Goal: Task Accomplishment & Management: Manage account settings

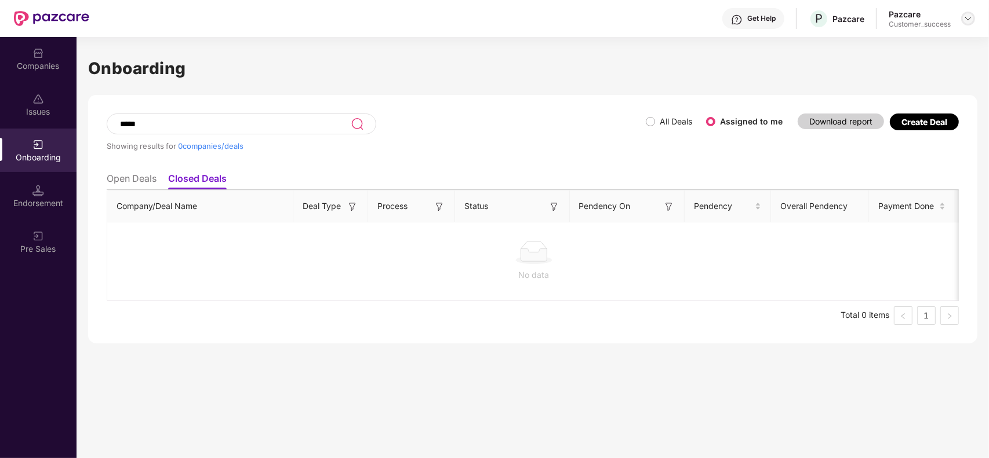
click at [967, 23] on div at bounding box center [968, 19] width 14 height 14
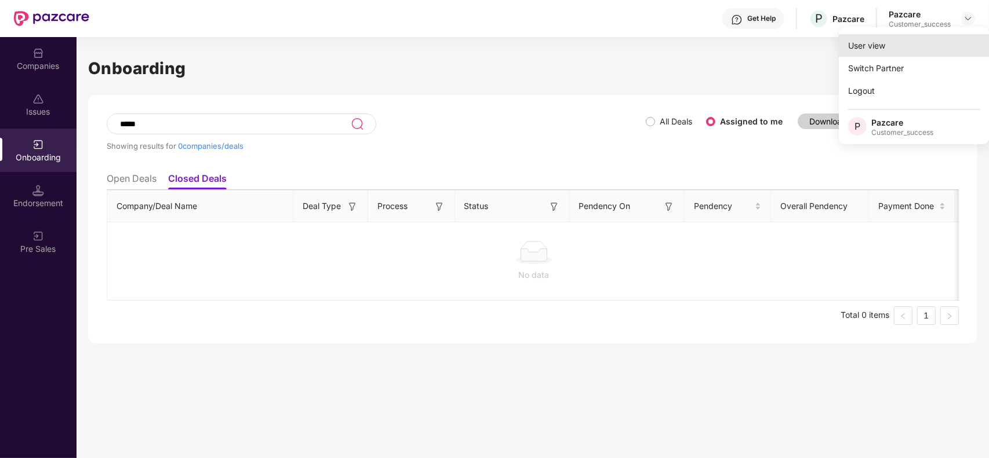
click at [940, 36] on div "User view" at bounding box center [913, 45] width 151 height 23
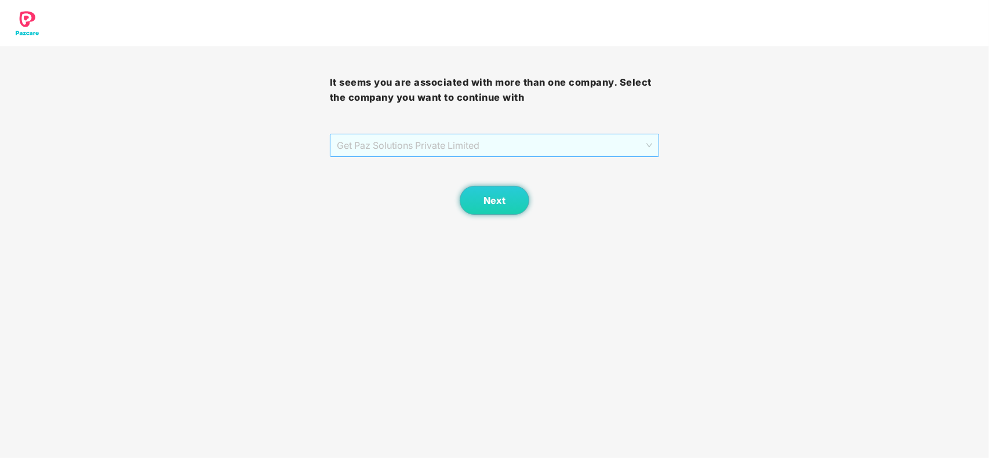
click at [491, 146] on span "Get Paz Solutions Private Limited" at bounding box center [495, 145] width 316 height 22
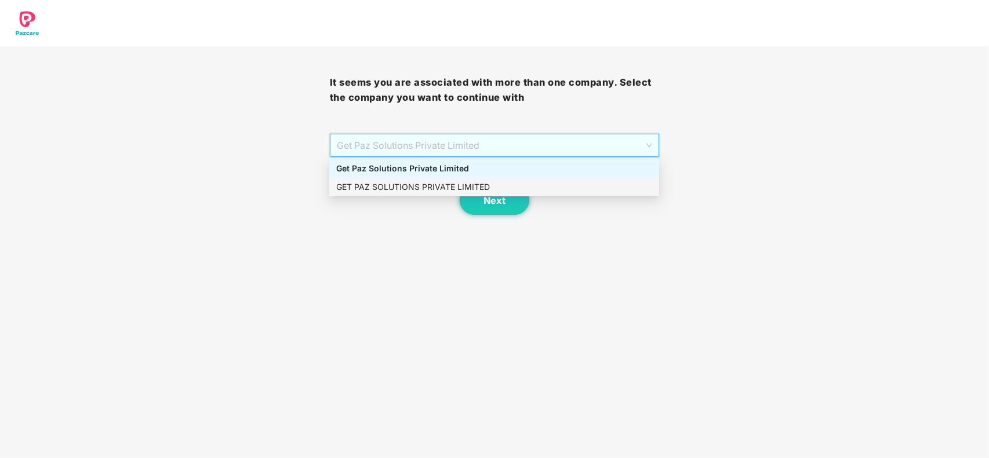
click at [462, 183] on div "GET PAZ SOLUTIONS PRIVATE LIMITED" at bounding box center [494, 187] width 316 height 13
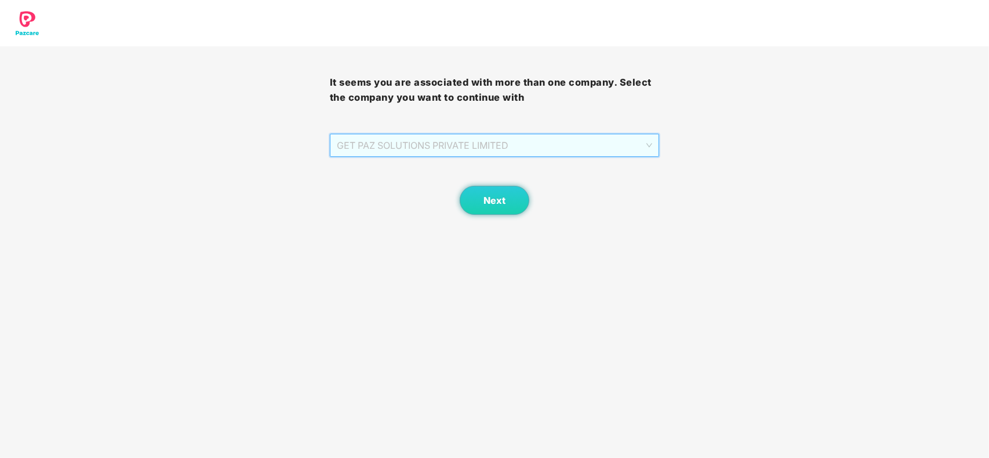
click at [481, 148] on span "GET PAZ SOLUTIONS PRIVATE LIMITED" at bounding box center [495, 145] width 316 height 22
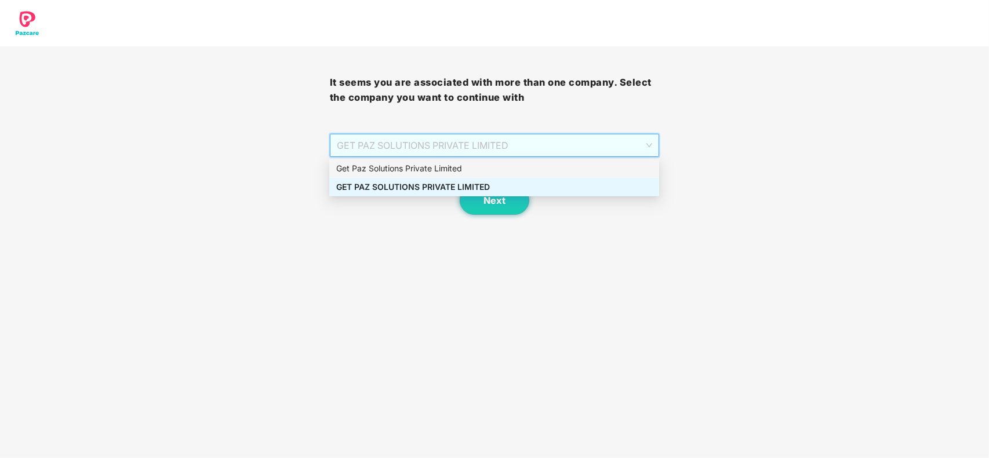
click at [447, 174] on div "Get Paz Solutions Private Limited" at bounding box center [494, 168] width 316 height 13
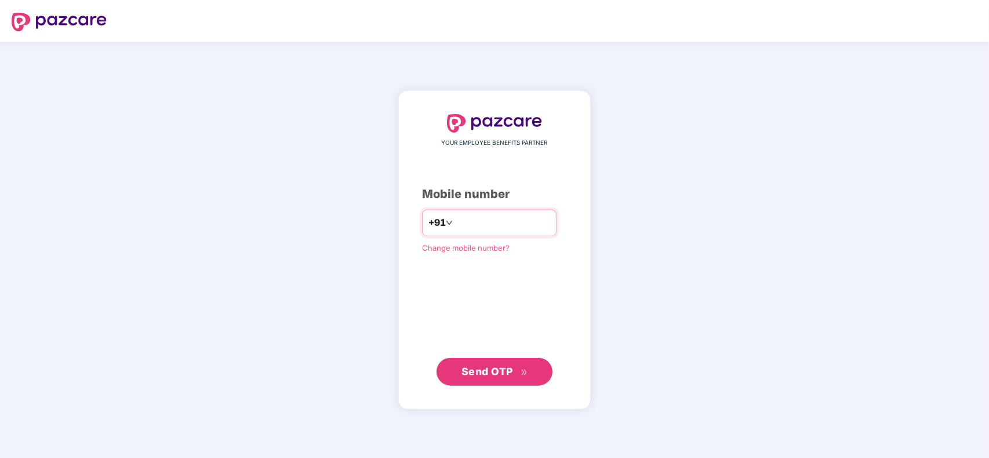
click at [493, 218] on input "number" at bounding box center [502, 223] width 95 height 19
type input "**********"
click at [479, 372] on span "Send OTP" at bounding box center [487, 371] width 52 height 12
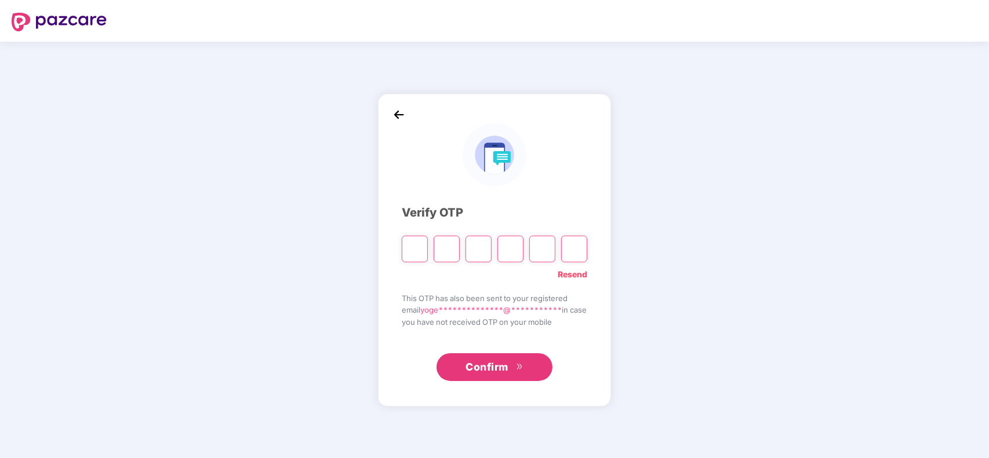
paste input "*"
type input "*"
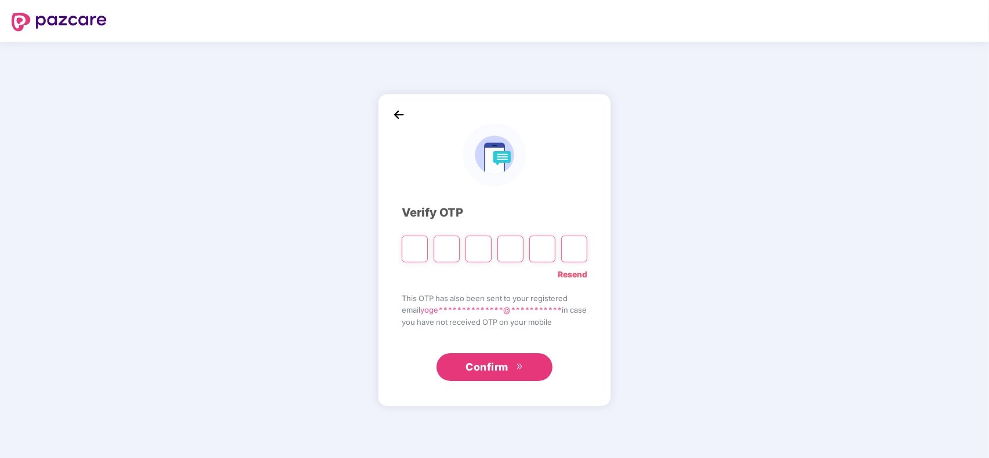
type input "*"
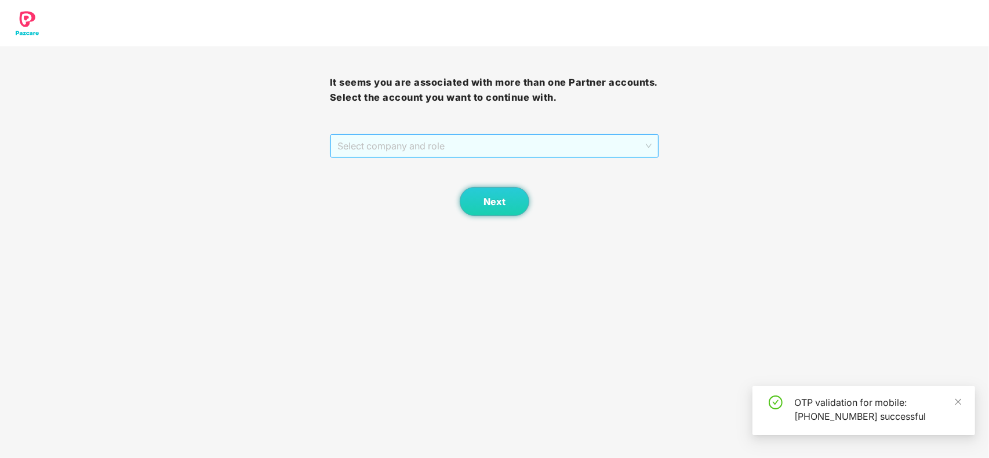
click at [454, 143] on span "Select company and role" at bounding box center [494, 146] width 315 height 22
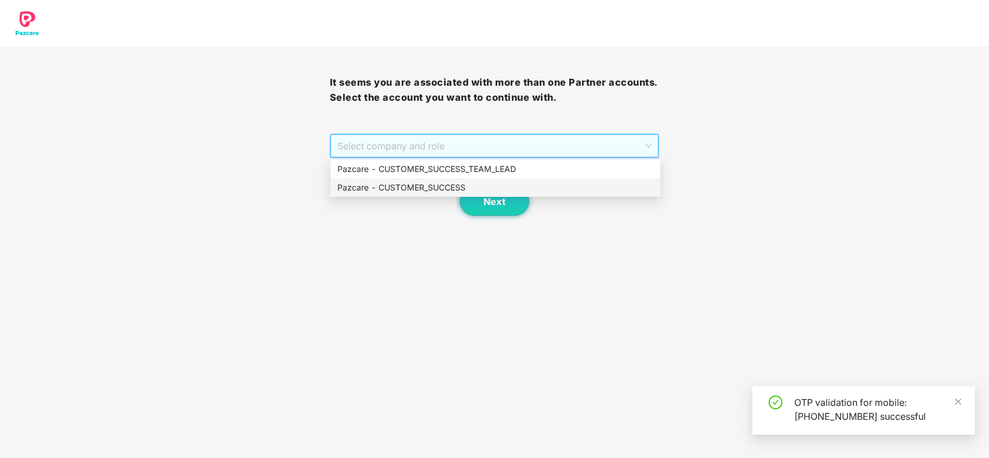
click at [426, 184] on div "Pazcare - CUSTOMER_SUCCESS" at bounding box center [495, 187] width 316 height 13
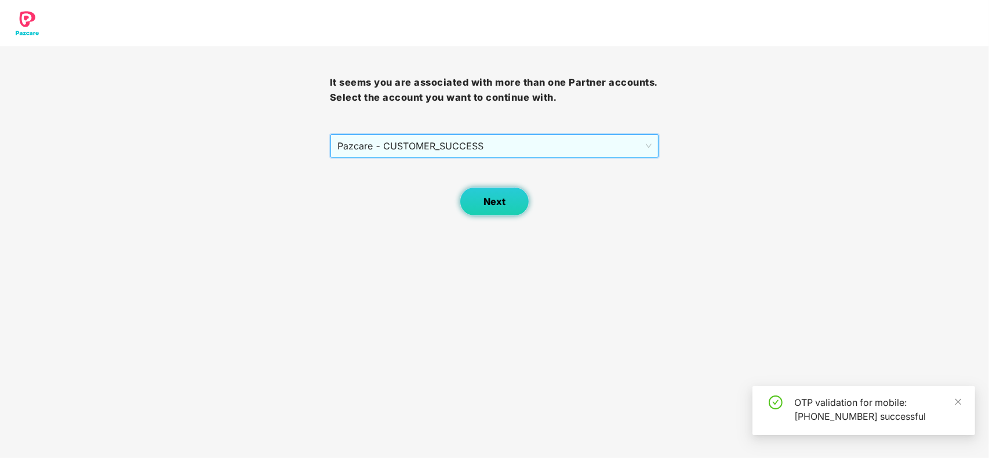
click at [490, 201] on span "Next" at bounding box center [494, 201] width 22 height 11
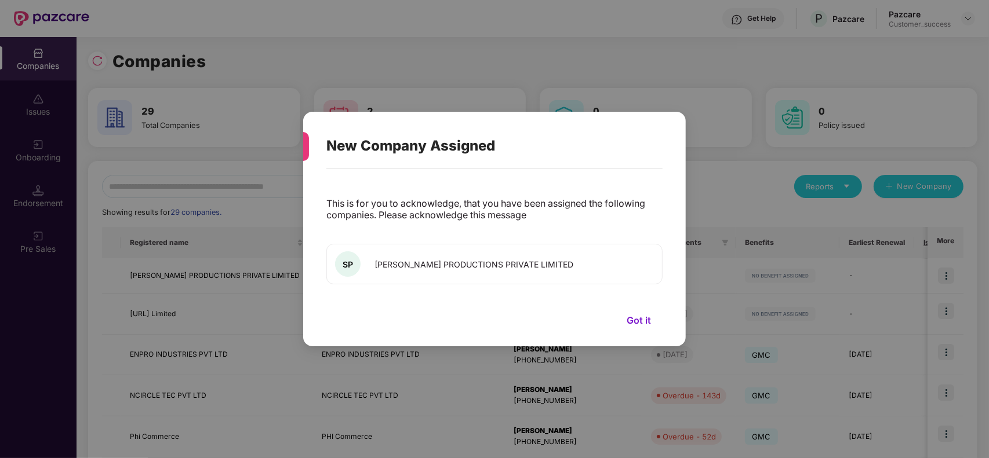
click at [639, 316] on button "Got it" at bounding box center [639, 320] width 48 height 17
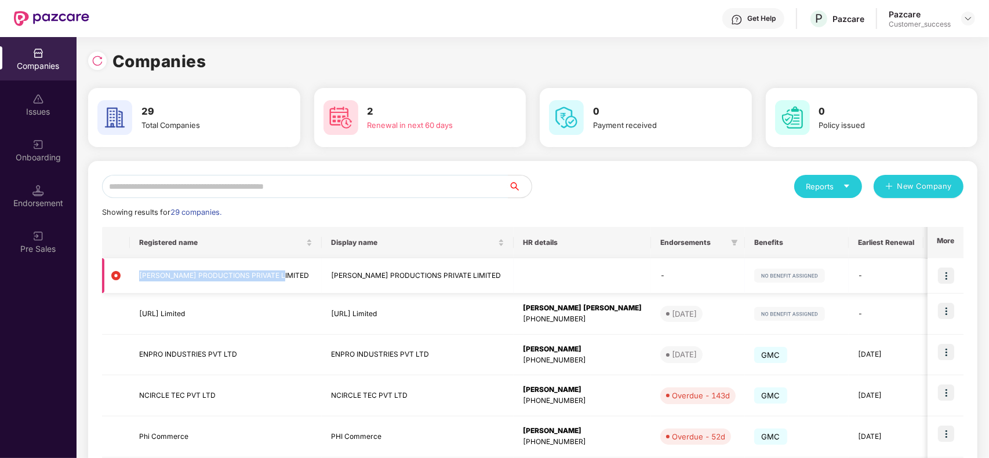
drag, startPoint x: 287, startPoint y: 274, endPoint x: 140, endPoint y: 276, distance: 147.2
click at [140, 276] on td "[PERSON_NAME] PRODUCTIONS PRIVATE LIMITED" at bounding box center [226, 275] width 192 height 35
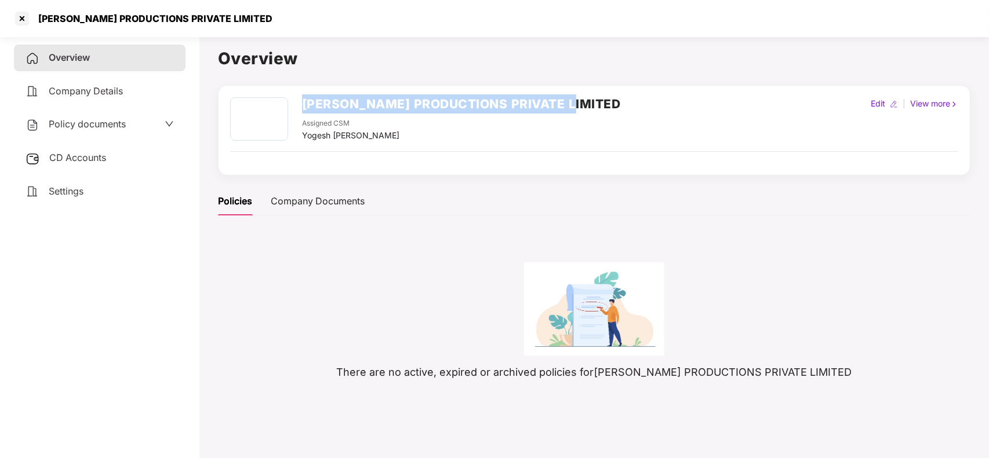
drag, startPoint x: 583, startPoint y: 101, endPoint x: 302, endPoint y: 102, distance: 280.5
click at [302, 102] on div "SWASTIK PRODUCTIONS PRIVATE LIMITED Assigned CSM Yogesh Subhash Suryawanshi Edi…" at bounding box center [594, 119] width 728 height 45
copy h2 "[PERSON_NAME] PRODUCTIONS PRIVATE LIMITED"
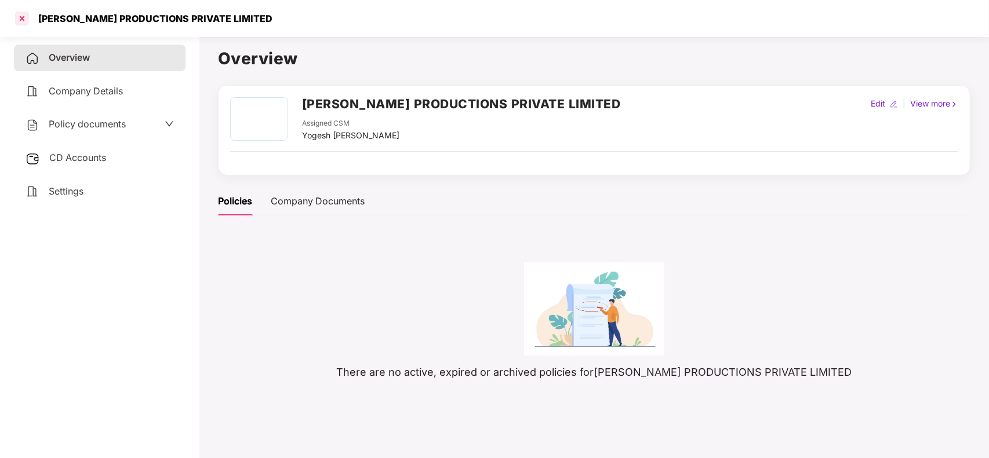
click at [22, 20] on div at bounding box center [22, 18] width 19 height 19
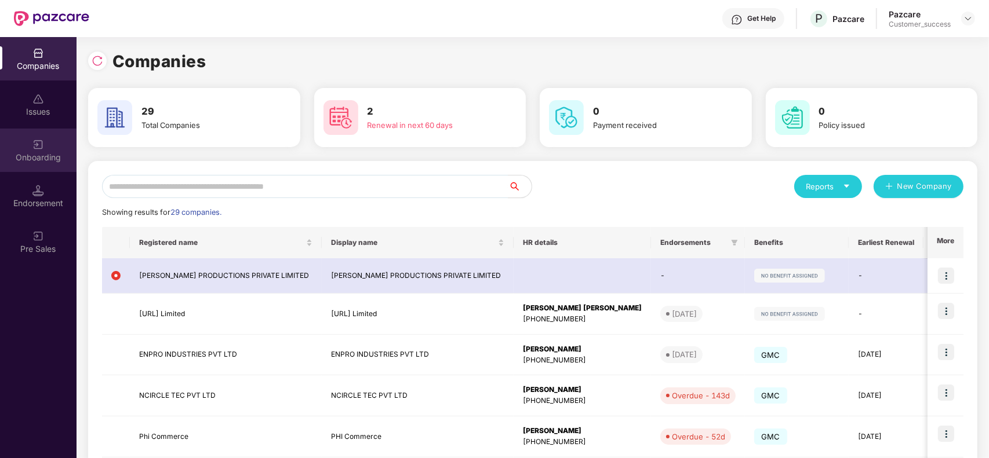
click at [42, 141] on img at bounding box center [38, 145] width 12 height 12
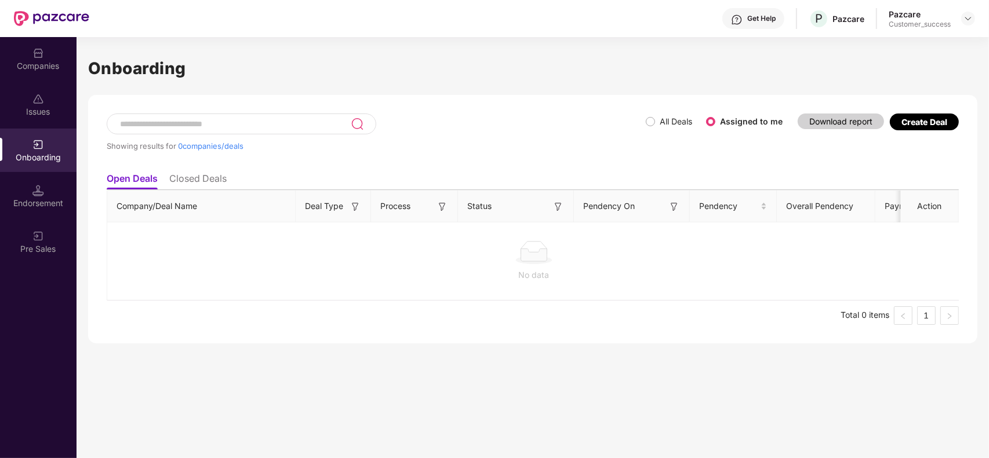
click at [198, 171] on ul "Open Deals Closed Deals" at bounding box center [533, 178] width 852 height 23
click at [198, 180] on li "Closed Deals" at bounding box center [197, 181] width 57 height 17
click at [144, 177] on li "Open Deals" at bounding box center [132, 181] width 50 height 17
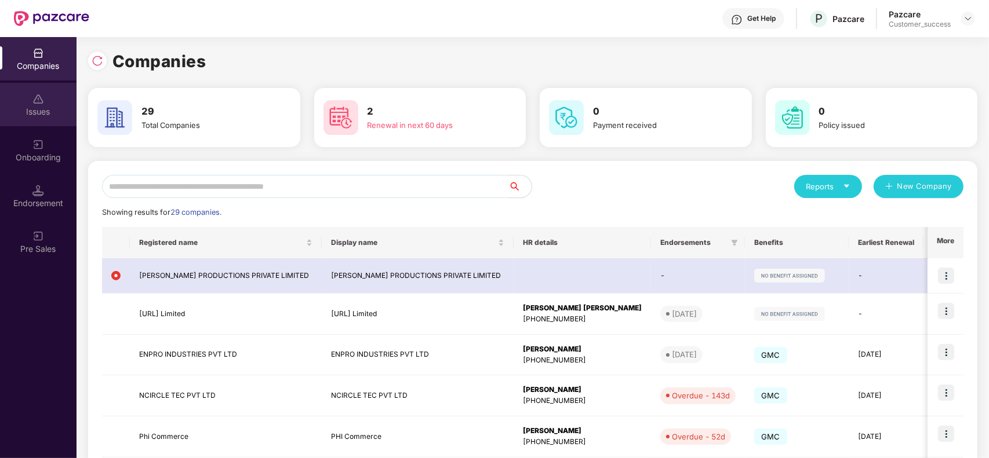
click at [46, 106] on div "Issues" at bounding box center [38, 112] width 76 height 12
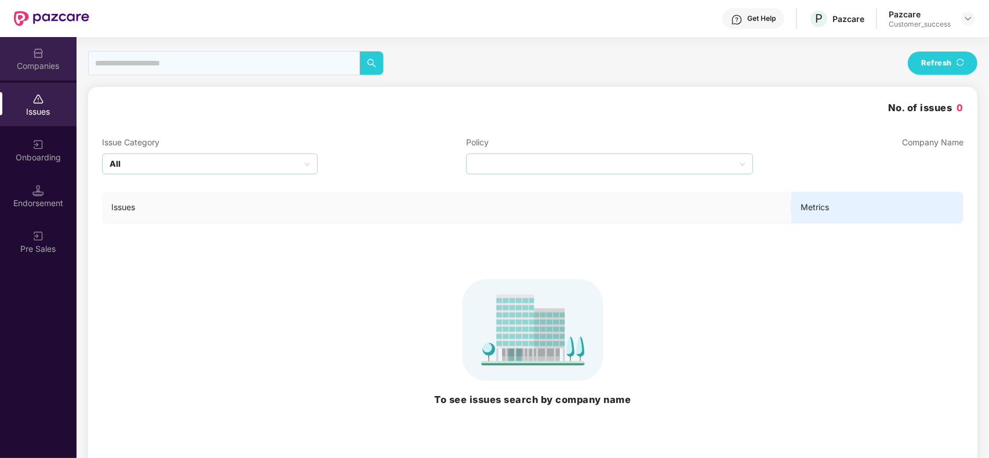
click at [42, 70] on div "Companies" at bounding box center [38, 66] width 76 height 12
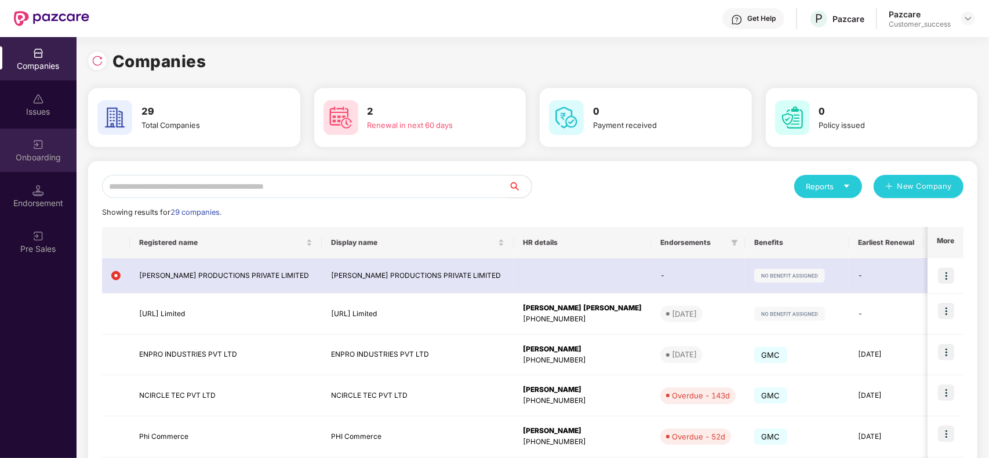
click at [42, 154] on div "Onboarding" at bounding box center [38, 158] width 76 height 12
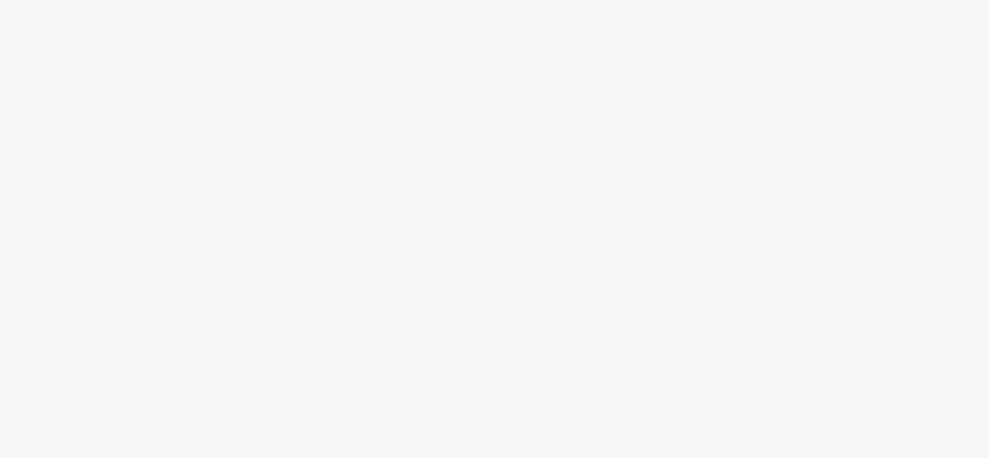
click at [846, 67] on body at bounding box center [494, 229] width 989 height 458
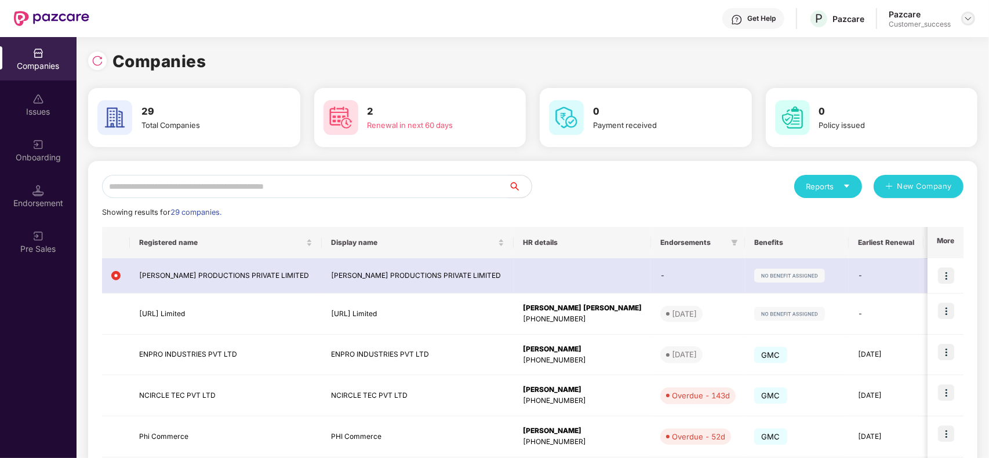
click at [969, 16] on img at bounding box center [967, 18] width 9 height 9
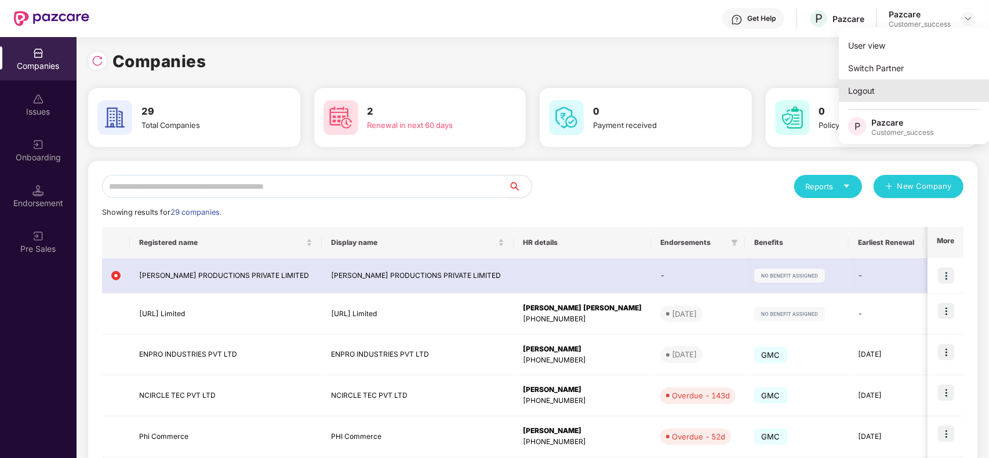
click at [894, 88] on div "Logout" at bounding box center [913, 90] width 151 height 23
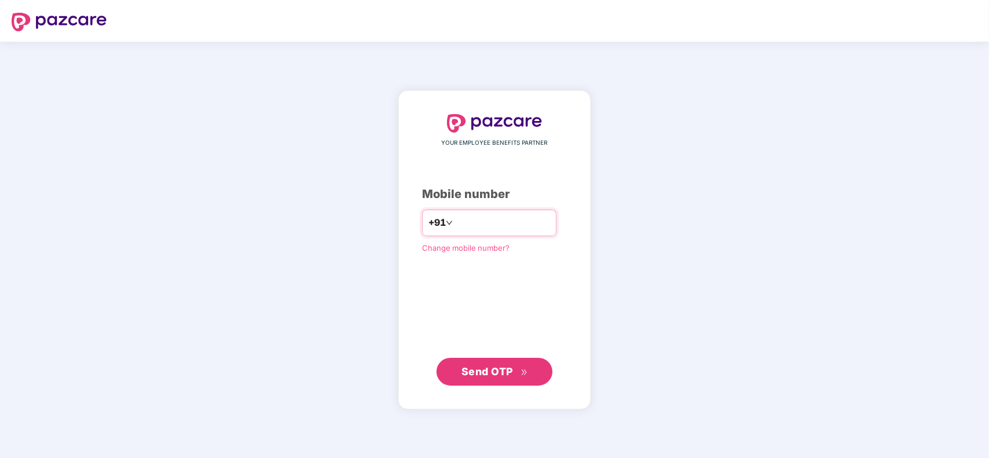
click at [460, 224] on input "number" at bounding box center [502, 223] width 95 height 19
type input "**********"
click at [513, 380] on span "Send OTP" at bounding box center [494, 372] width 67 height 16
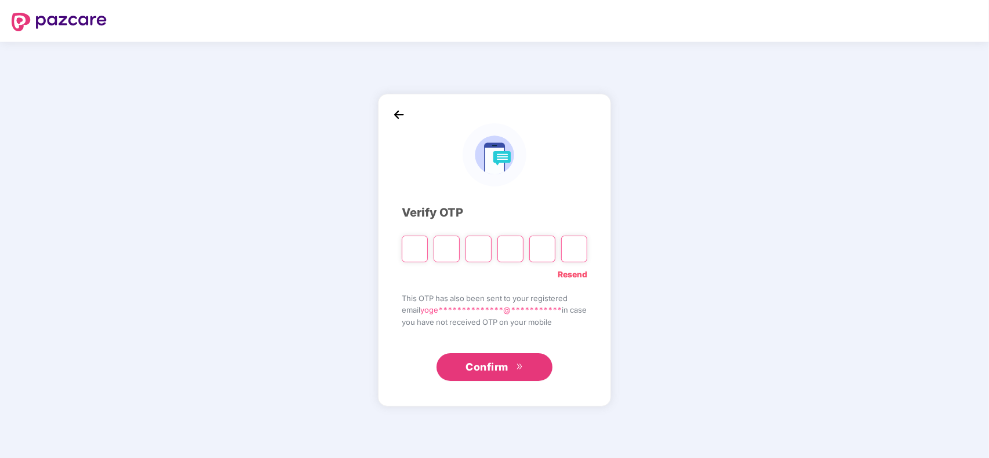
type input "*"
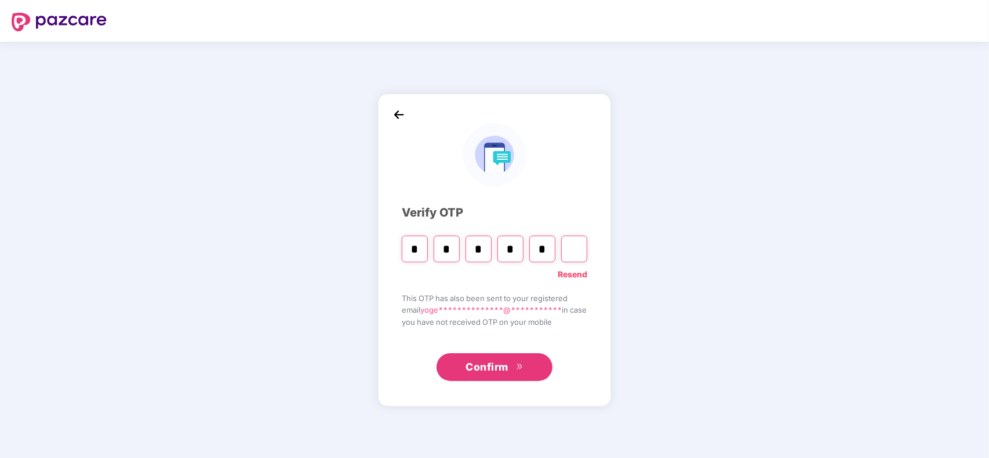
type input "*"
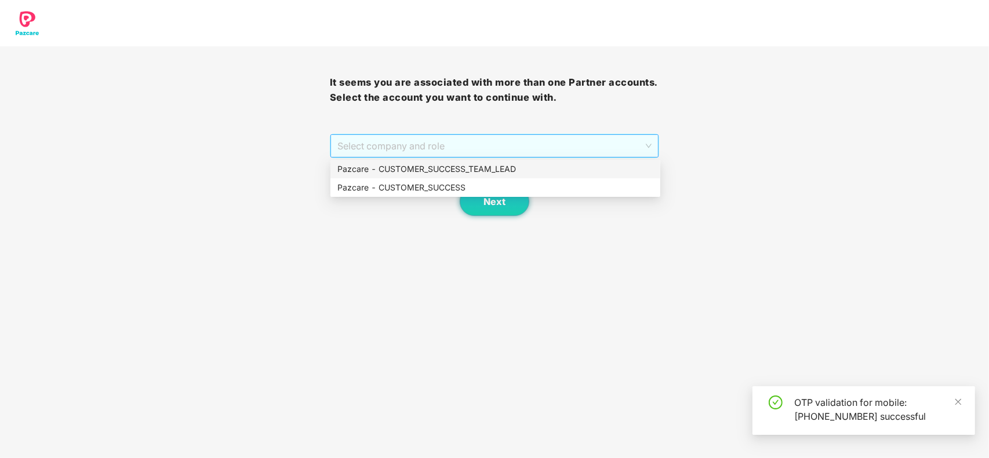
click at [472, 151] on span "Select company and role" at bounding box center [494, 146] width 315 height 22
click at [436, 184] on div "Pazcare - CUSTOMER_SUCCESS" at bounding box center [495, 187] width 316 height 13
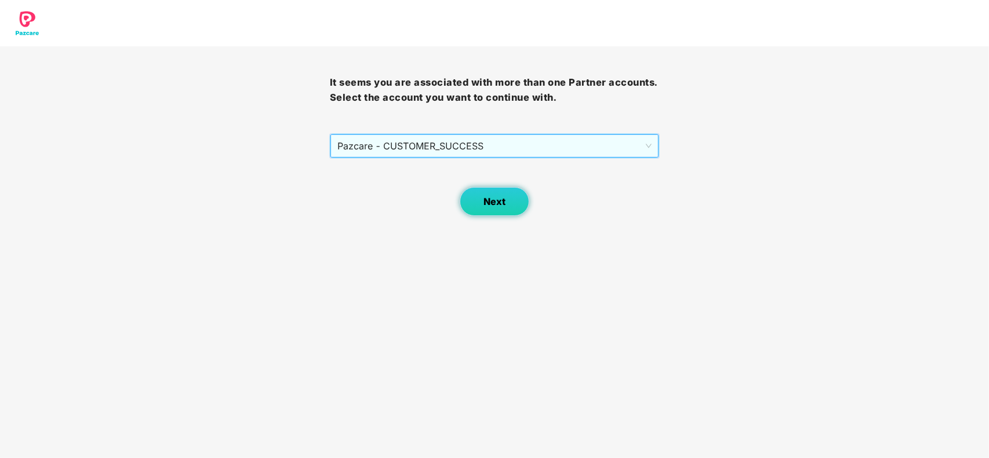
click at [497, 199] on span "Next" at bounding box center [494, 201] width 22 height 11
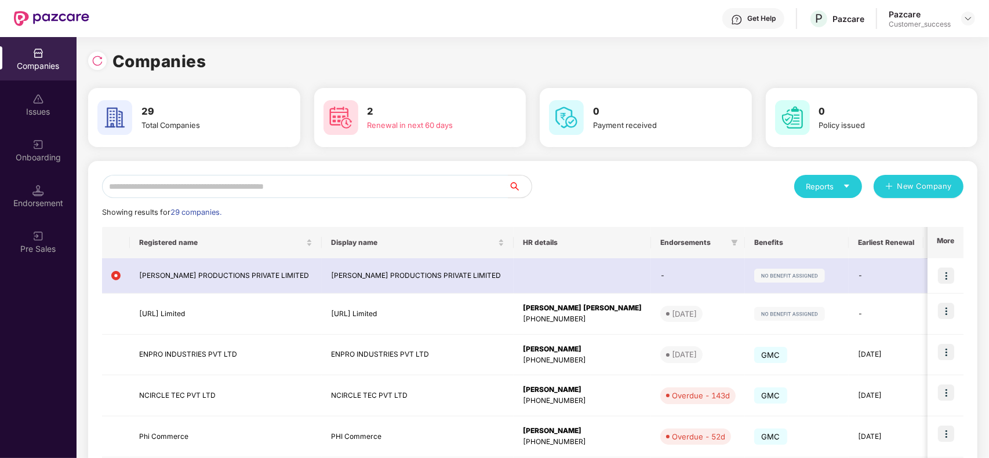
click at [975, 18] on header "Get Help P Pazcare Pazcare Customer_success" at bounding box center [494, 18] width 989 height 37
click at [969, 19] on img at bounding box center [967, 18] width 9 height 9
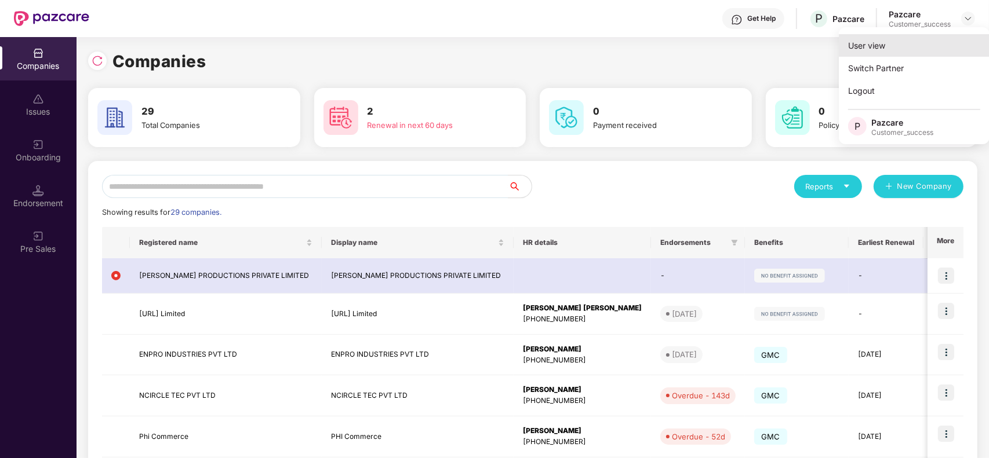
click at [876, 42] on div "User view" at bounding box center [913, 45] width 151 height 23
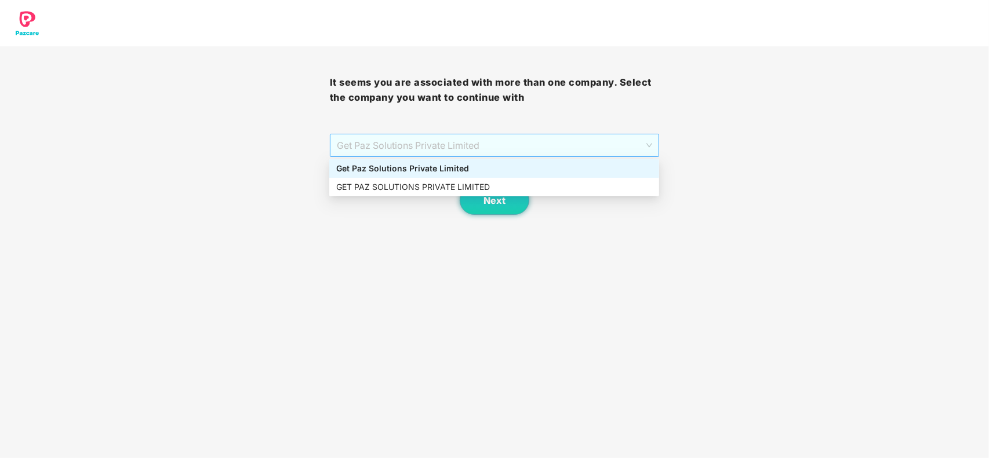
click at [488, 152] on span "Get Paz Solutions Private Limited" at bounding box center [495, 145] width 316 height 22
click at [465, 184] on div "GET PAZ SOLUTIONS PRIVATE LIMITED" at bounding box center [494, 187] width 316 height 13
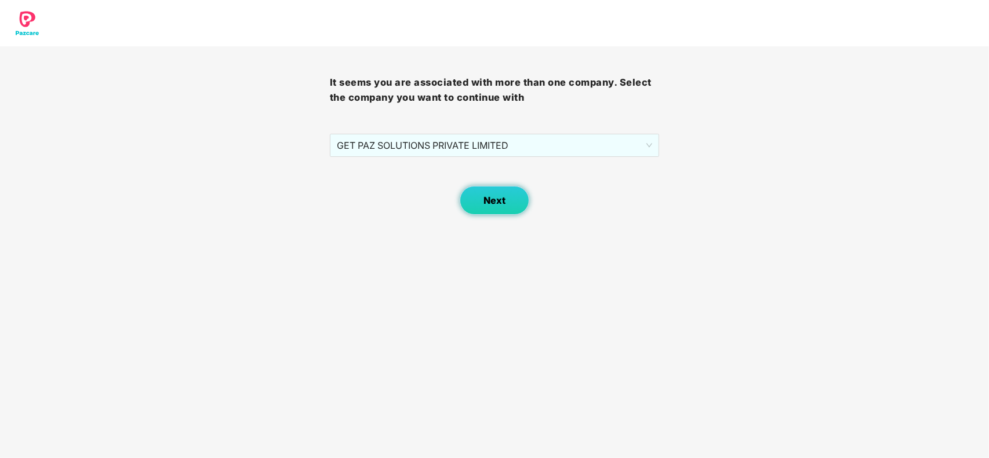
click at [491, 203] on span "Next" at bounding box center [494, 200] width 22 height 11
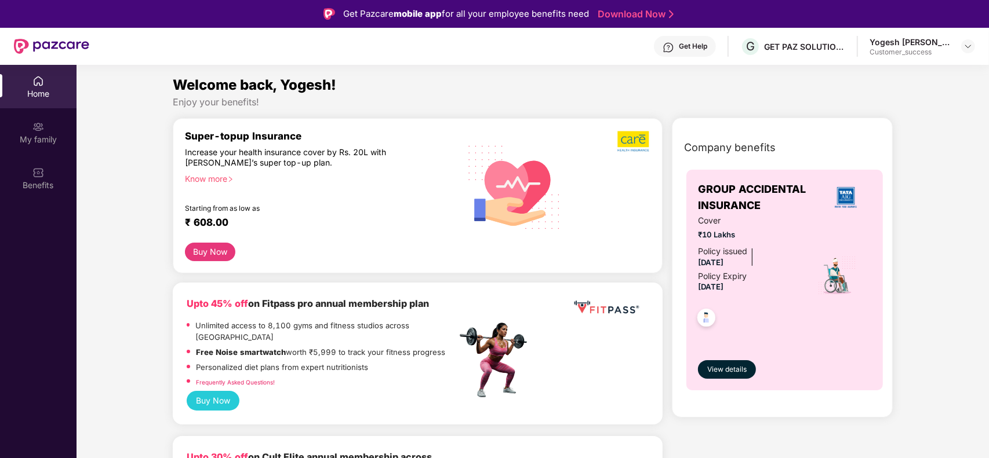
click at [38, 92] on div "Home" at bounding box center [38, 94] width 76 height 12
click at [404, 93] on div "Welcome back, Yogesh!" at bounding box center [533, 85] width 720 height 22
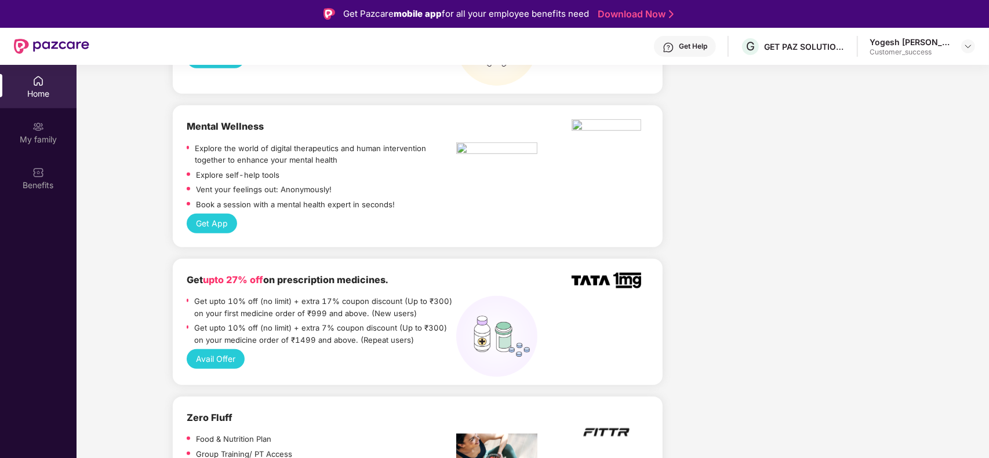
scroll to position [956, 0]
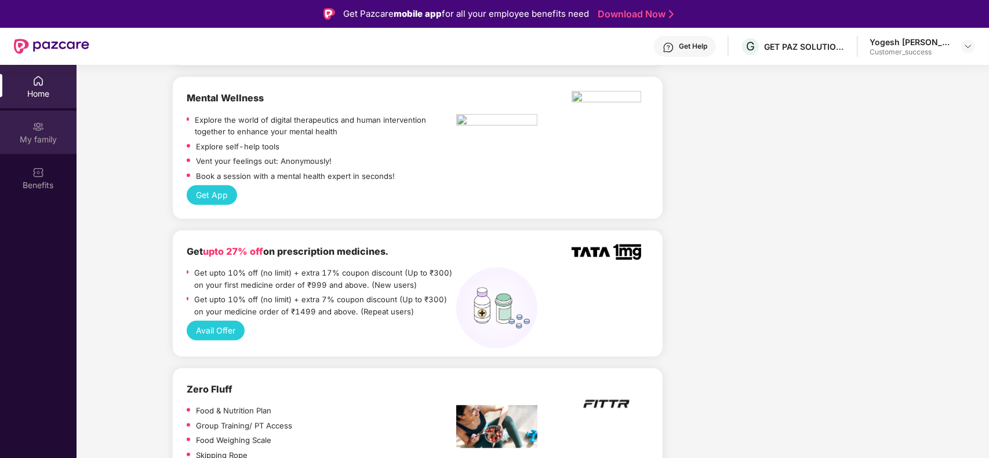
click at [35, 136] on div "My family" at bounding box center [38, 140] width 76 height 12
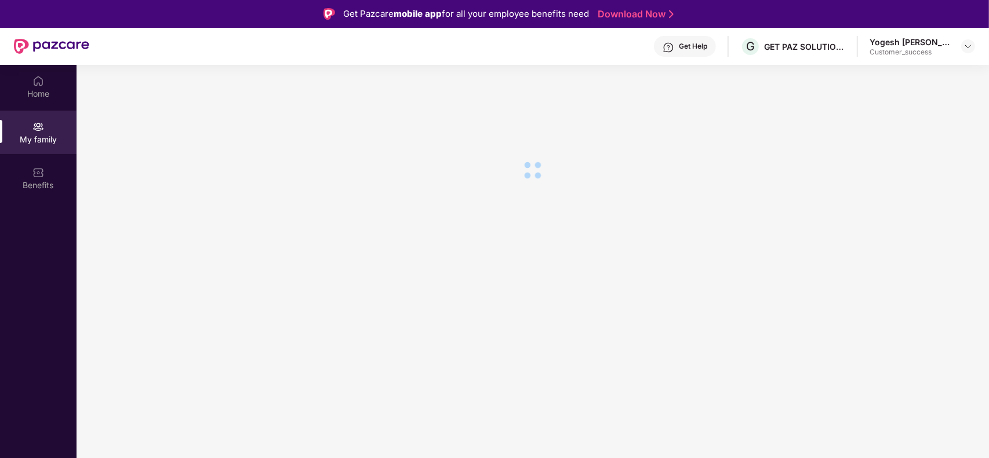
scroll to position [0, 0]
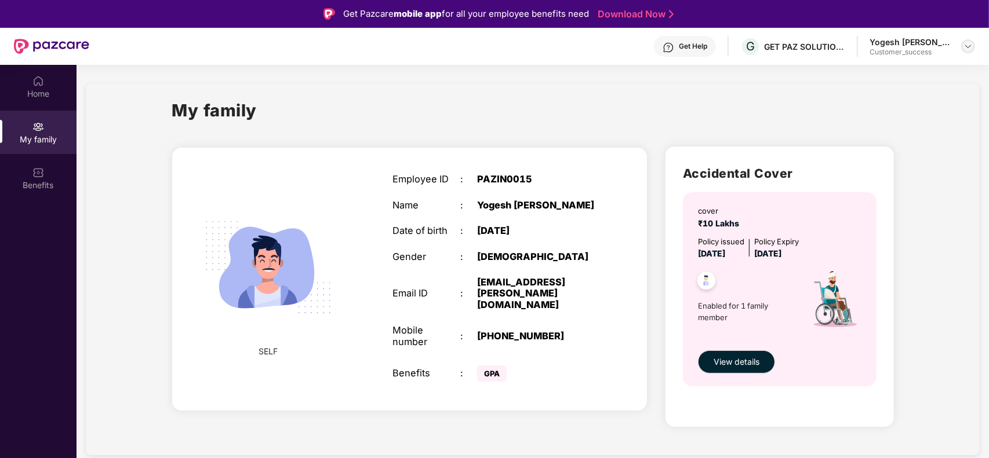
click at [968, 45] on img at bounding box center [967, 46] width 9 height 9
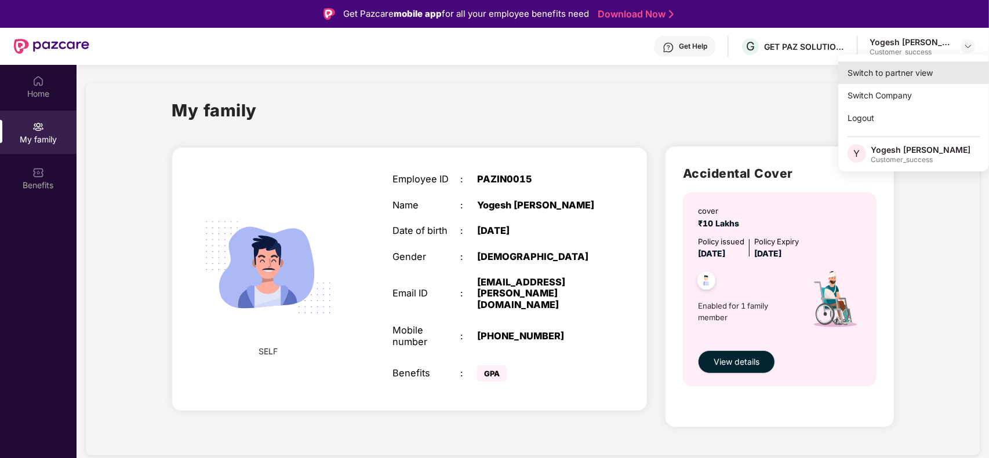
click at [913, 70] on div "Switch to partner view" at bounding box center [913, 72] width 151 height 23
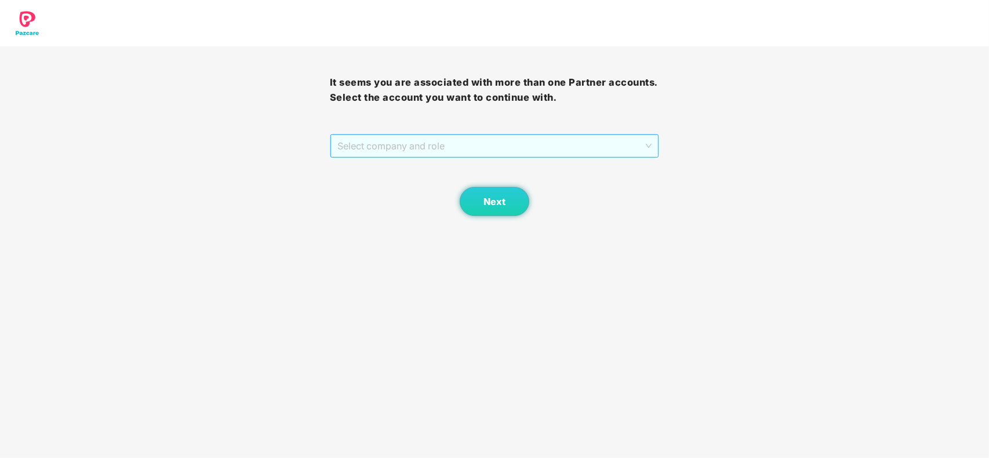
click at [568, 140] on span "Select company and role" at bounding box center [494, 146] width 315 height 22
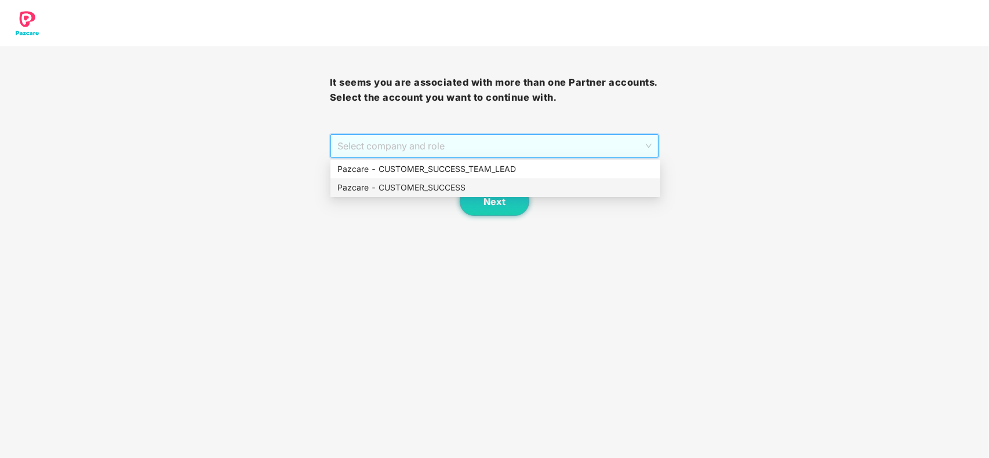
click at [458, 189] on div "Pazcare - CUSTOMER_SUCCESS" at bounding box center [495, 187] width 316 height 13
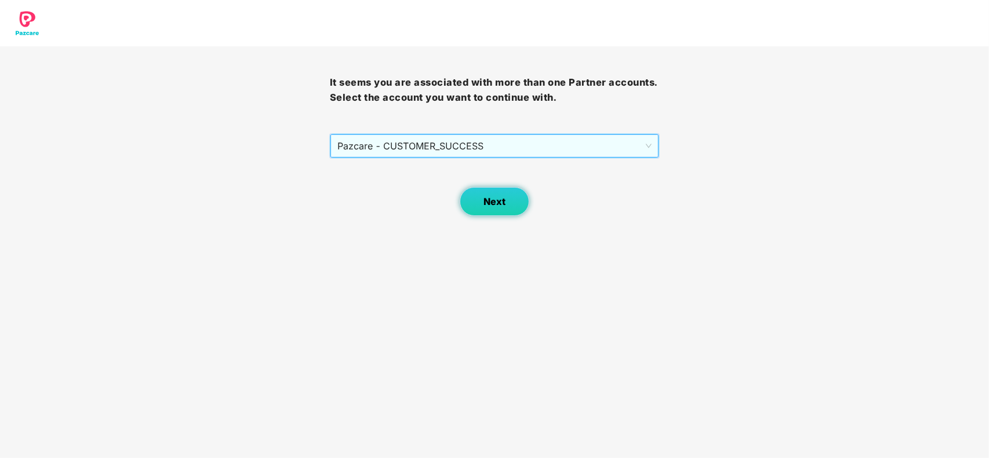
click at [514, 207] on button "Next" at bounding box center [495, 201] width 70 height 29
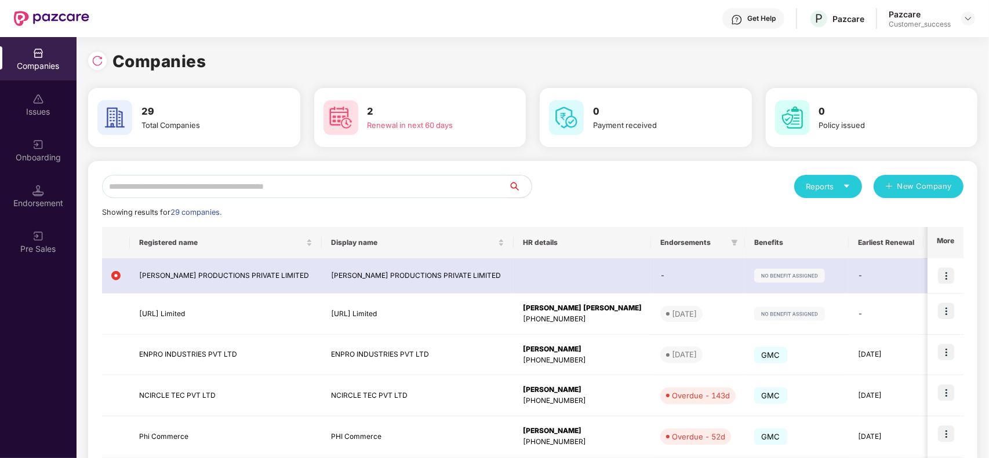
click at [285, 187] on input "text" at bounding box center [305, 186] width 406 height 23
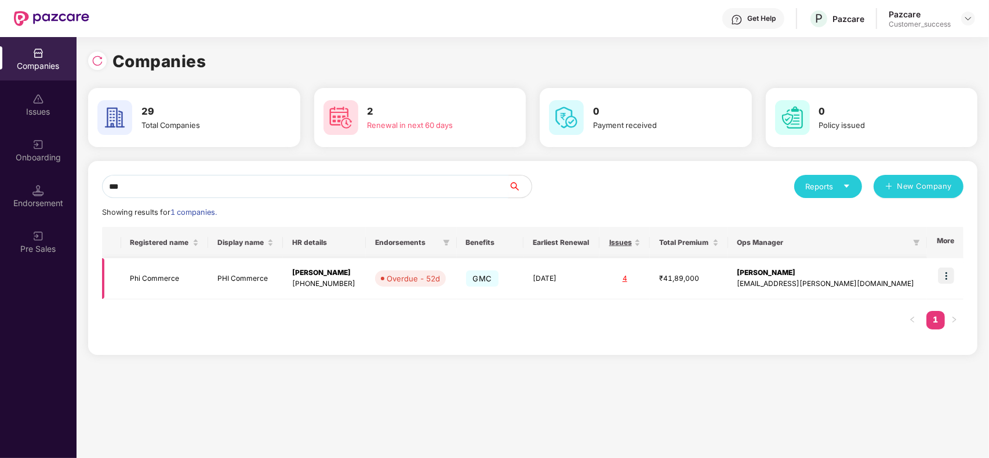
type input "***"
click at [950, 276] on img at bounding box center [946, 276] width 16 height 16
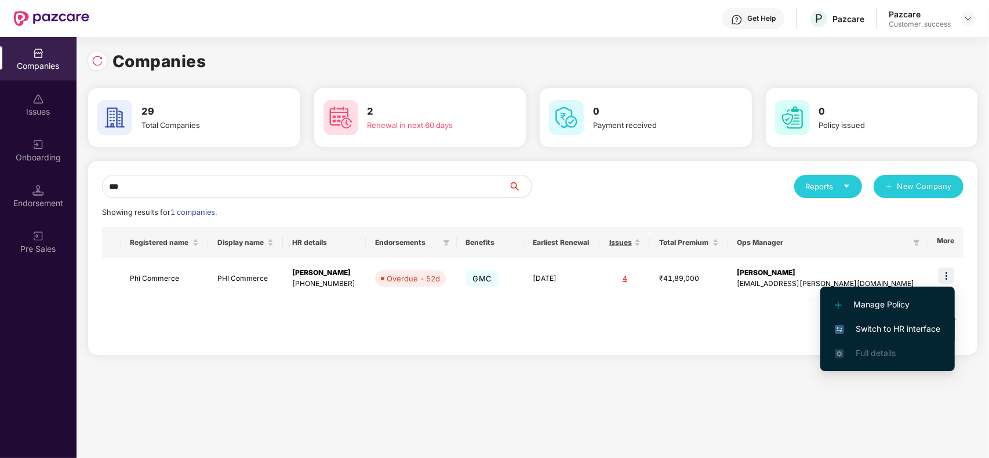
click at [864, 324] on span "Switch to HR interface" at bounding box center [886, 329] width 105 height 13
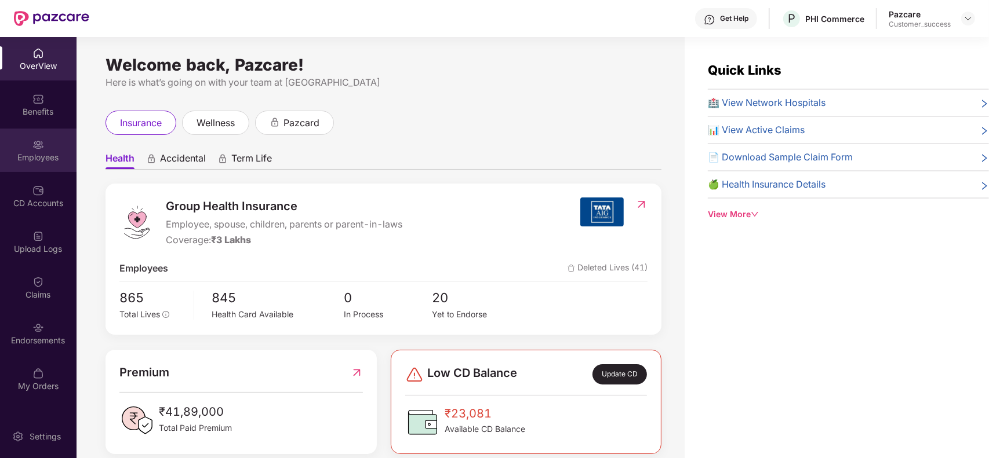
click at [47, 157] on div "Employees" at bounding box center [38, 158] width 76 height 12
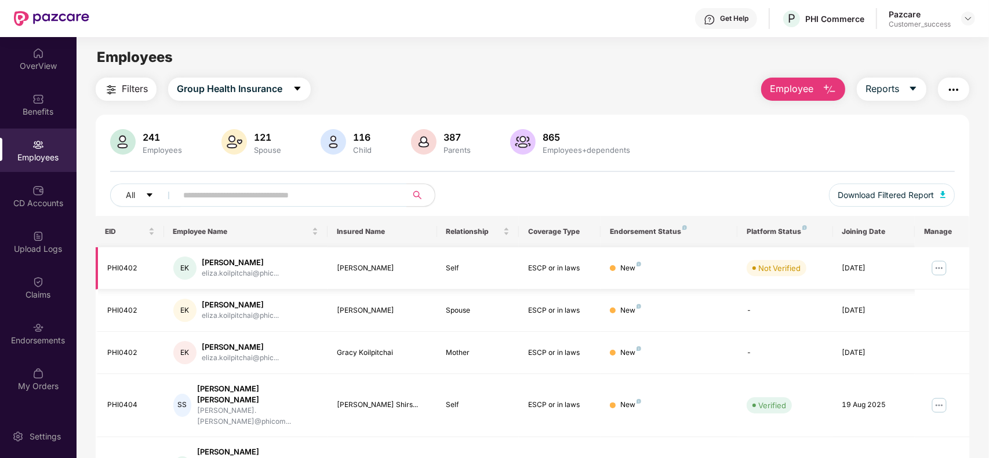
click at [945, 274] on img at bounding box center [938, 268] width 19 height 19
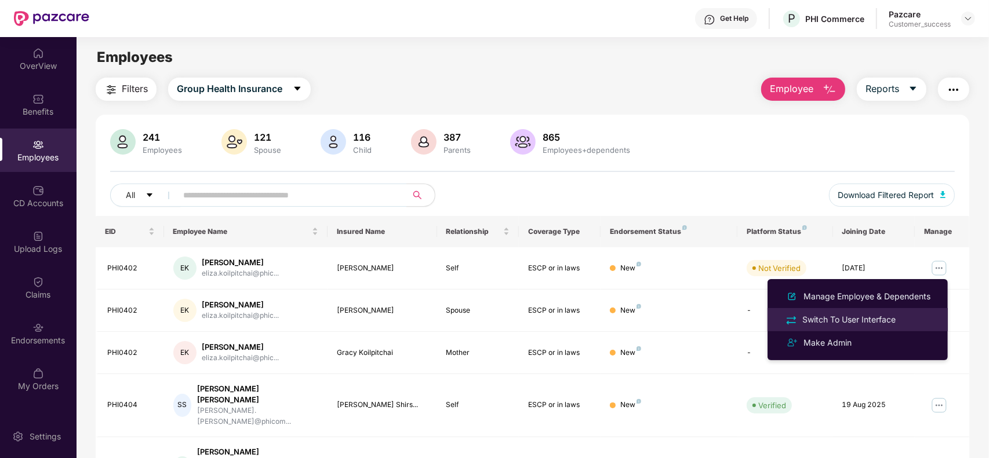
click at [846, 320] on div "Switch To User Interface" at bounding box center [849, 319] width 98 height 13
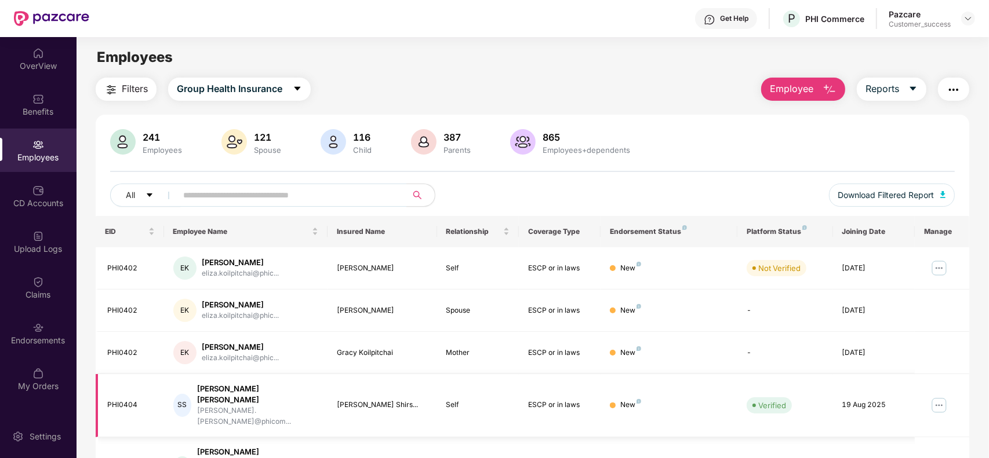
click at [939, 400] on img at bounding box center [938, 405] width 19 height 19
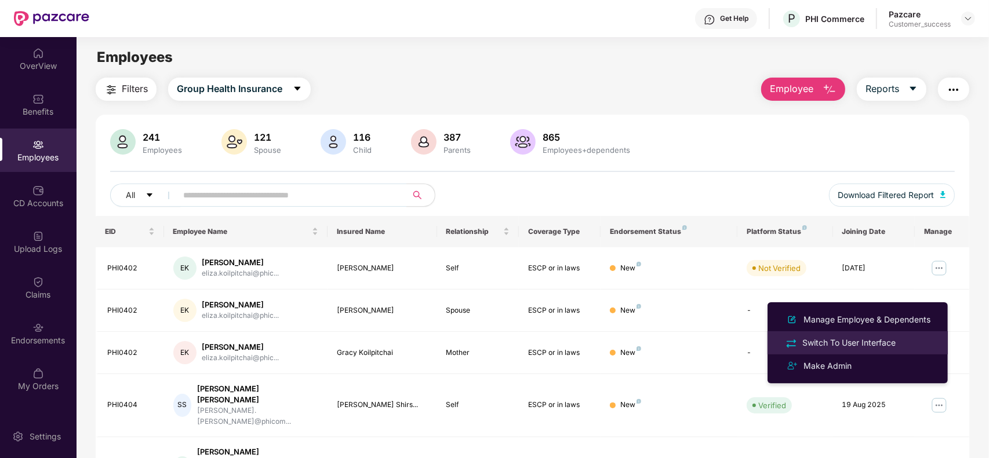
click at [864, 345] on div "Switch To User Interface" at bounding box center [849, 343] width 98 height 13
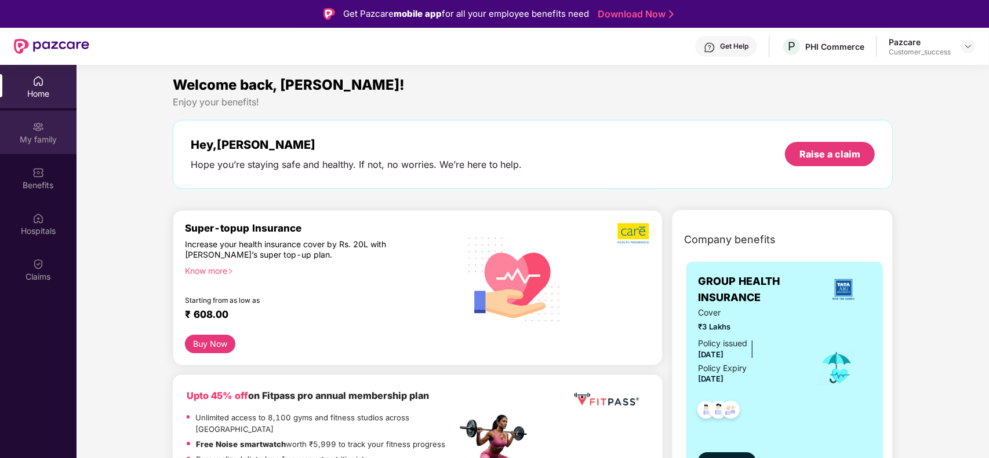
click at [36, 134] on div "My family" at bounding box center [38, 140] width 76 height 12
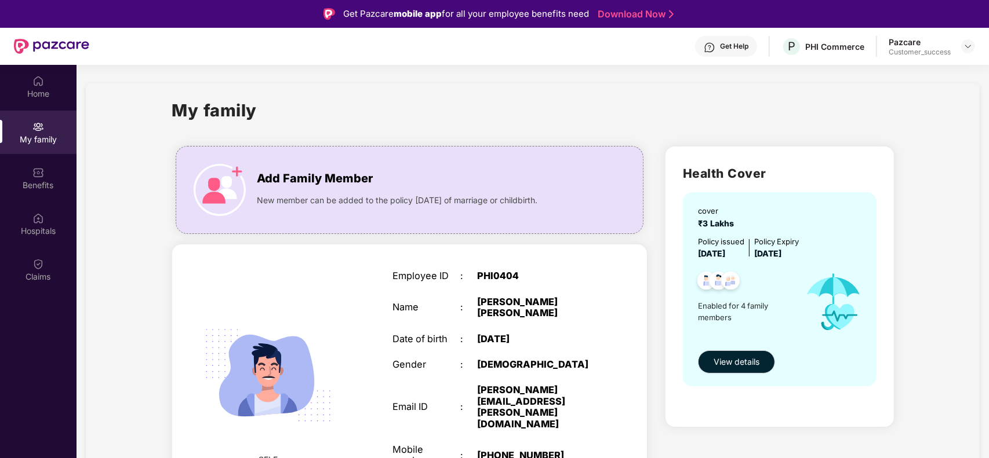
click at [497, 105] on div "My family" at bounding box center [532, 117] width 721 height 40
click at [39, 176] on img at bounding box center [38, 173] width 12 height 12
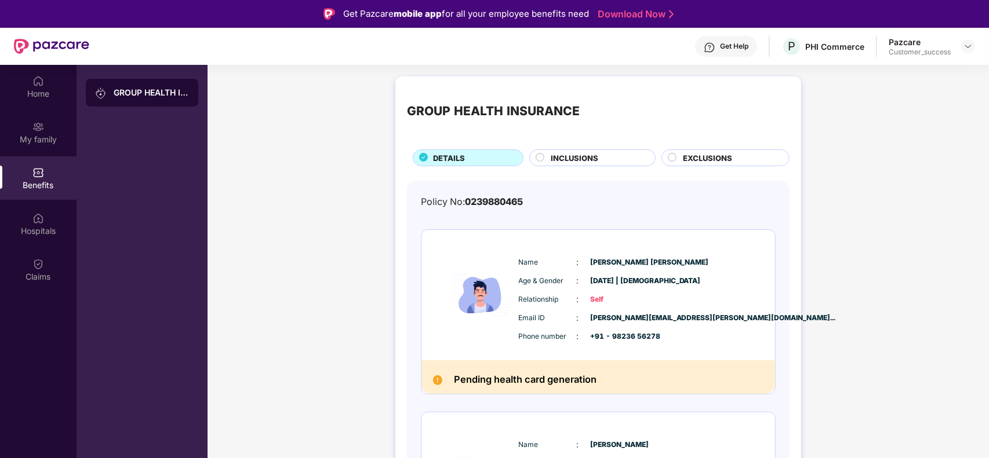
click at [592, 160] on span "INCLUSIONS" at bounding box center [574, 158] width 48 height 12
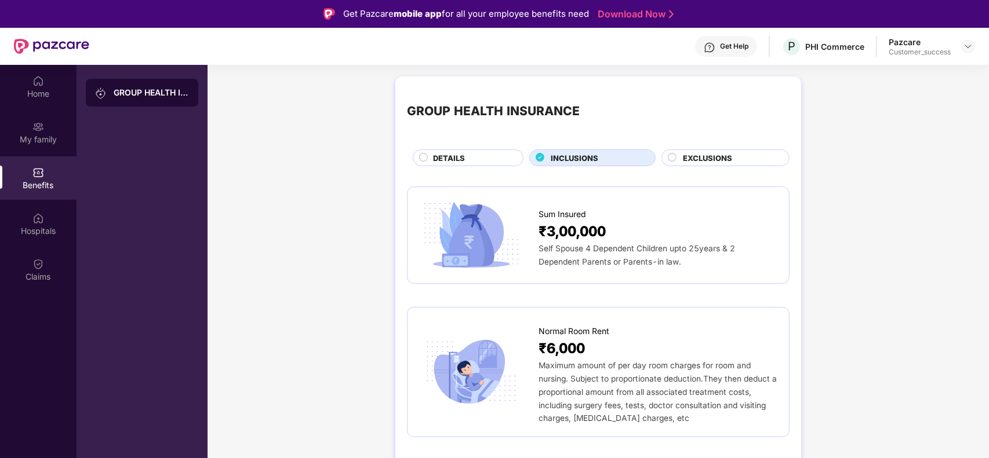
click at [604, 120] on div "GROUP HEALTH INSURANCE" at bounding box center [598, 112] width 382 height 48
click at [706, 158] on span "EXCLUSIONS" at bounding box center [707, 158] width 49 height 12
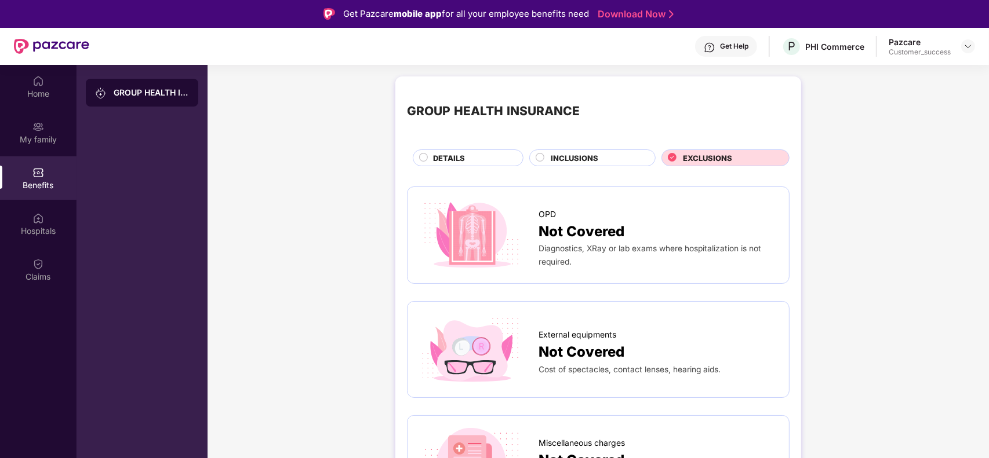
click at [484, 154] on div "DETAILS" at bounding box center [472, 158] width 90 height 13
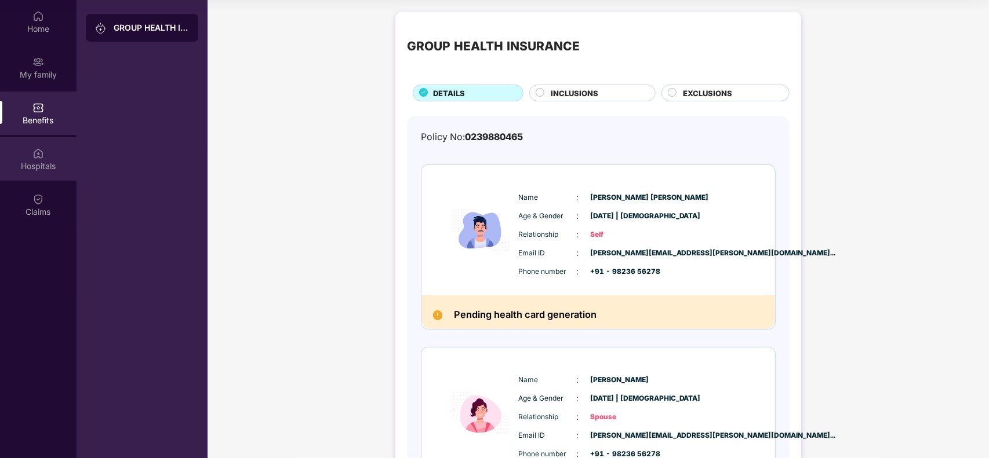
click at [41, 152] on img at bounding box center [38, 154] width 12 height 12
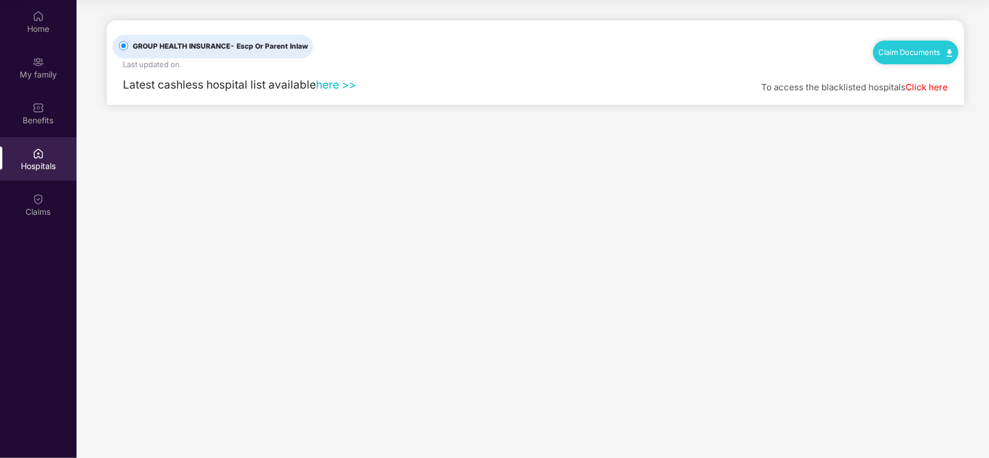
click at [344, 86] on link "here >>" at bounding box center [336, 85] width 40 height 14
click at [903, 53] on link "Claim Documents" at bounding box center [915, 52] width 74 height 9
click at [507, 44] on div "GROUP HEALTH INSURANCE - Escp Or Parent Inlaw Last updated on . Claim Documents" at bounding box center [534, 45] width 845 height 50
click at [910, 59] on div "Claim Documents" at bounding box center [915, 52] width 85 height 23
click at [42, 204] on div "Claims" at bounding box center [38, 204] width 76 height 43
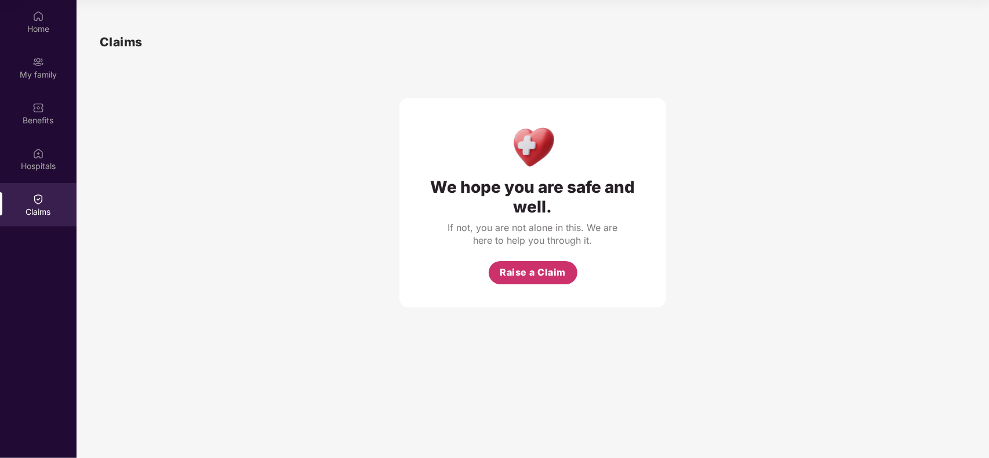
click at [528, 273] on span "Raise a Claim" at bounding box center [532, 272] width 66 height 14
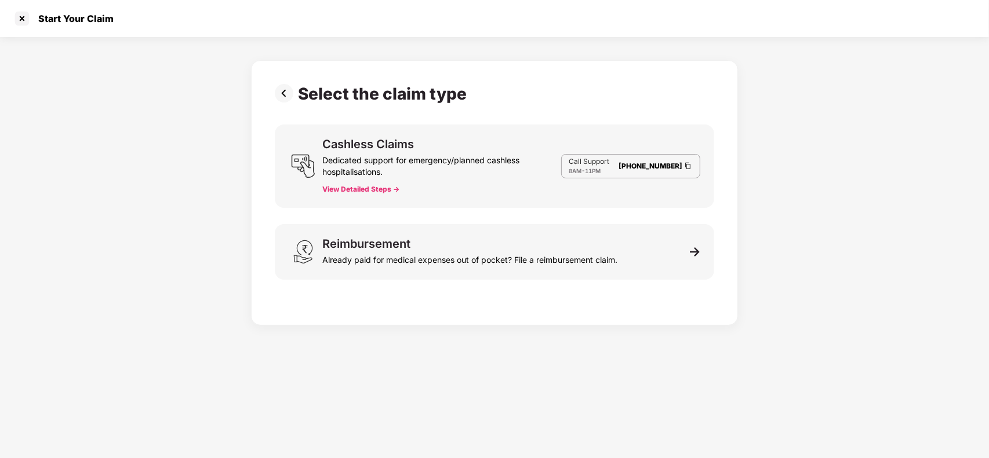
scroll to position [27, 0]
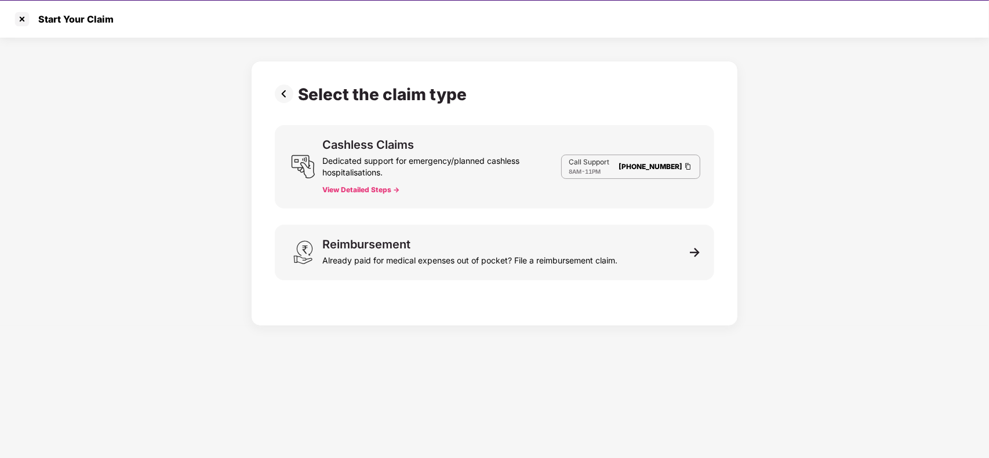
click at [384, 191] on button "View Detailed Steps ->" at bounding box center [360, 189] width 77 height 9
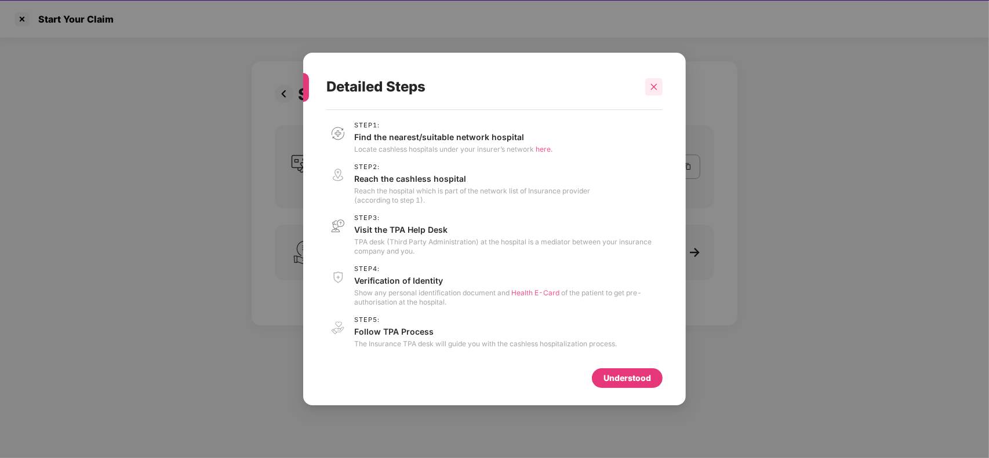
click at [658, 83] on div at bounding box center [653, 86] width 17 height 17
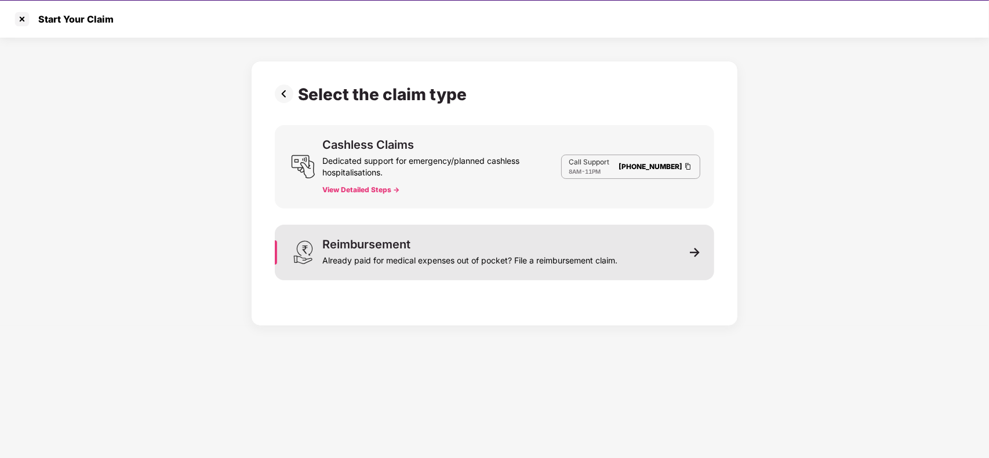
click at [428, 248] on div "Reimbursement Already paid for medical expenses out of pocket? File a reimburse…" at bounding box center [469, 253] width 295 height 28
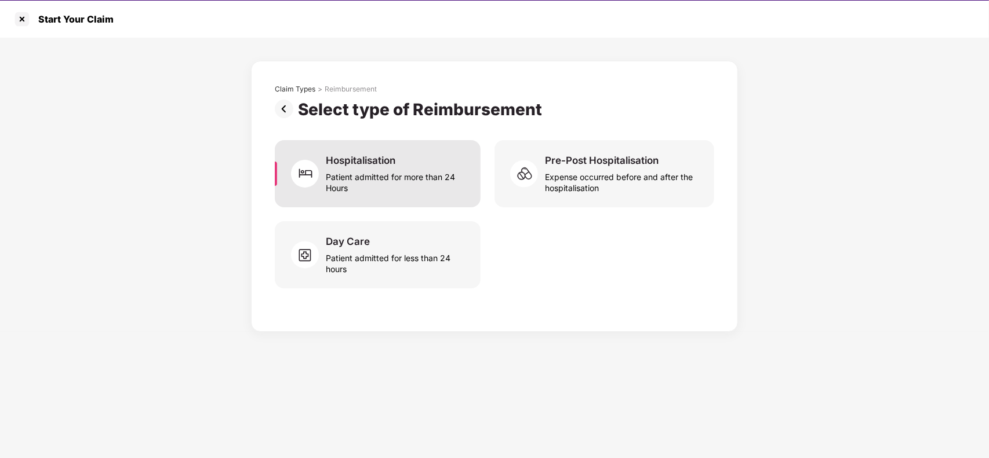
click at [393, 180] on div "Patient admitted for more than 24 Hours" at bounding box center [396, 180] width 141 height 27
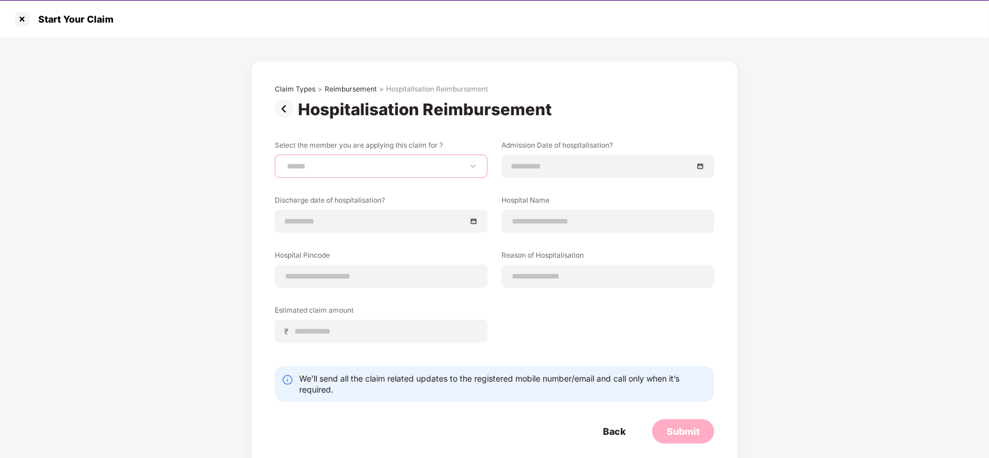
click at [404, 168] on select "**********" at bounding box center [381, 166] width 193 height 9
click at [394, 162] on select "**********" at bounding box center [381, 166] width 193 height 9
click at [539, 167] on input at bounding box center [601, 166] width 181 height 13
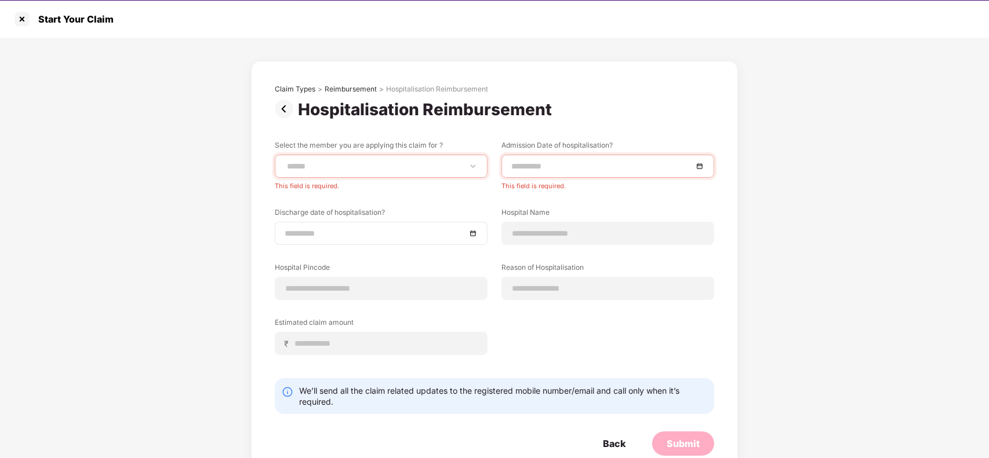
click at [433, 222] on div at bounding box center [381, 233] width 213 height 23
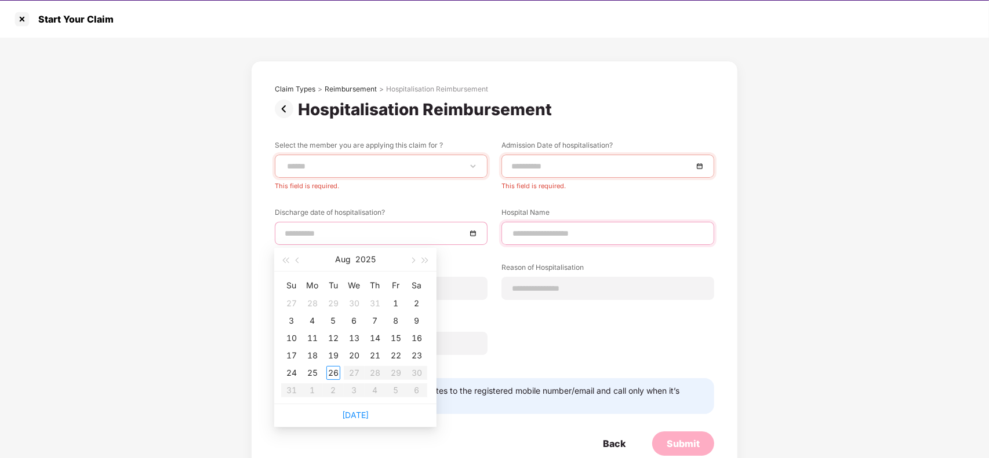
click at [549, 232] on input at bounding box center [607, 234] width 193 height 12
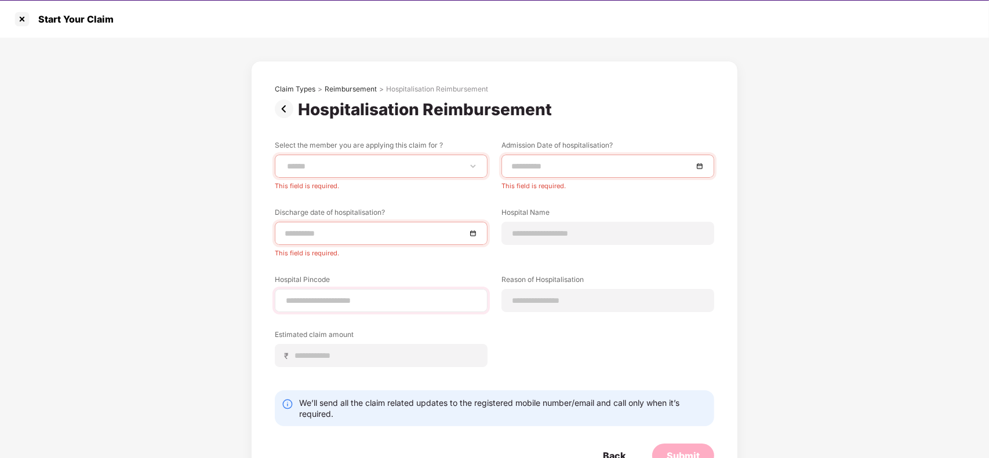
click at [415, 293] on div at bounding box center [381, 300] width 213 height 23
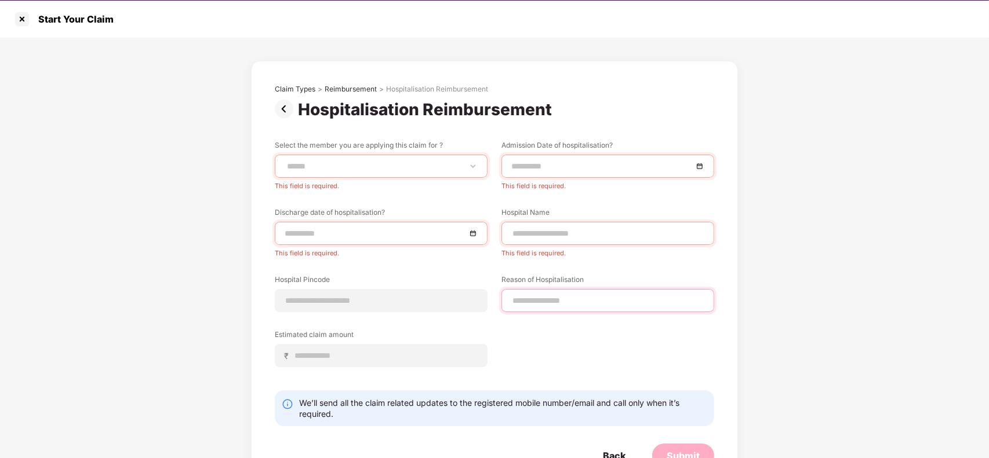
click at [584, 304] on input at bounding box center [607, 301] width 193 height 12
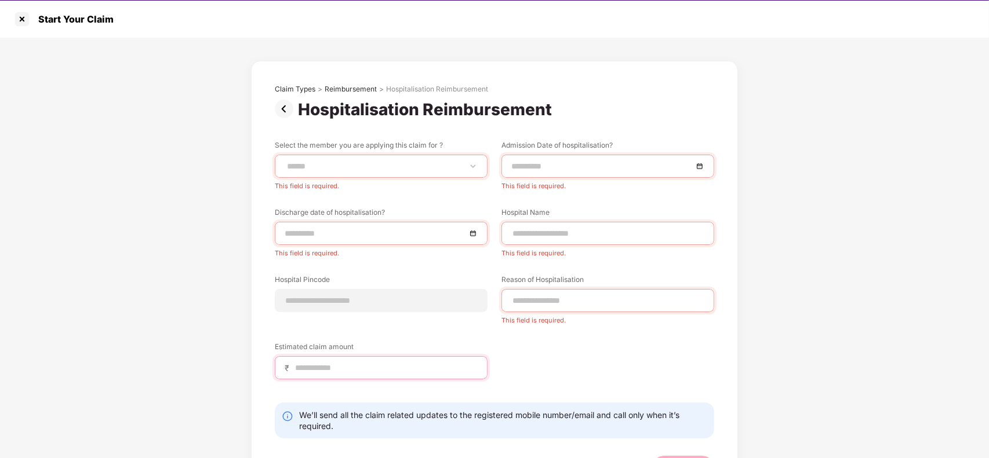
click at [386, 352] on div "Estimated claim amount ₹" at bounding box center [381, 361] width 213 height 38
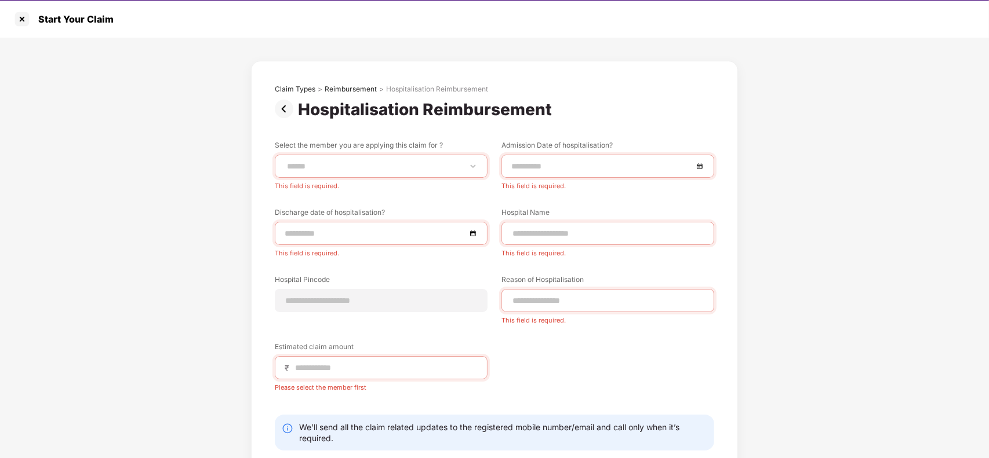
click at [548, 347] on div "**********" at bounding box center [494, 274] width 439 height 269
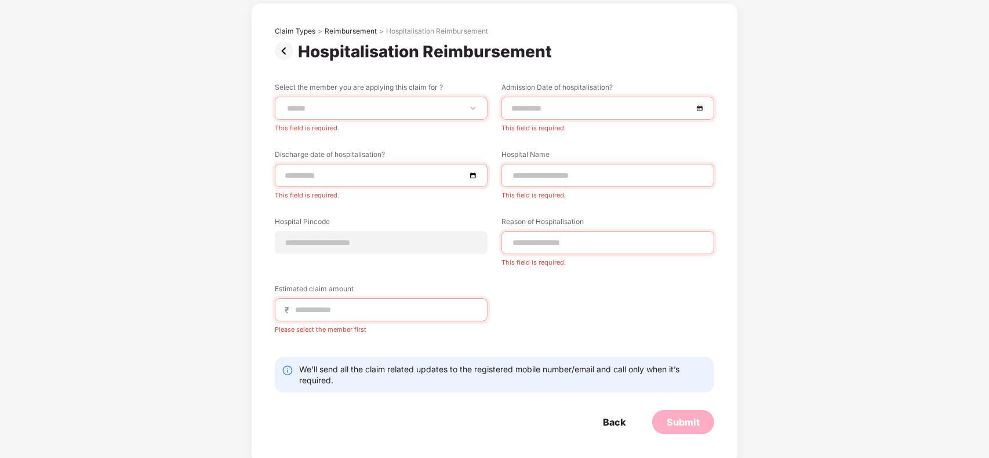
scroll to position [63, 0]
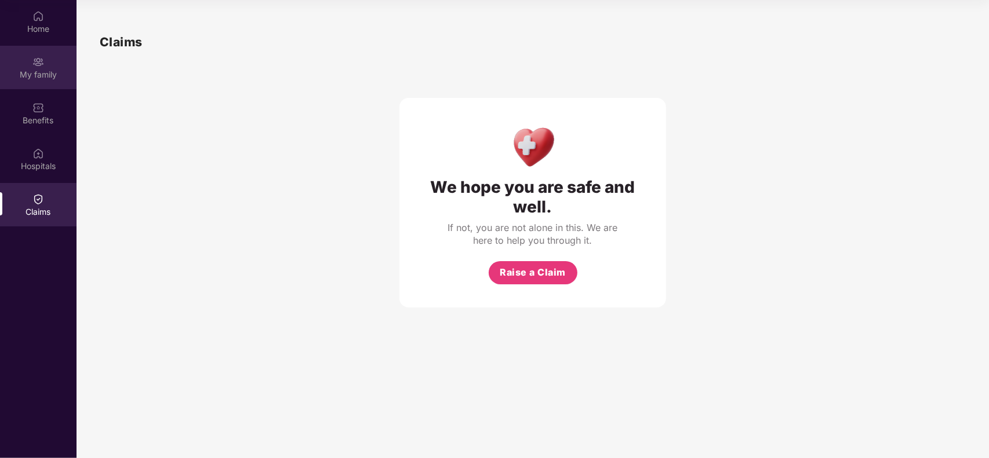
click at [32, 71] on div "My family" at bounding box center [38, 75] width 76 height 12
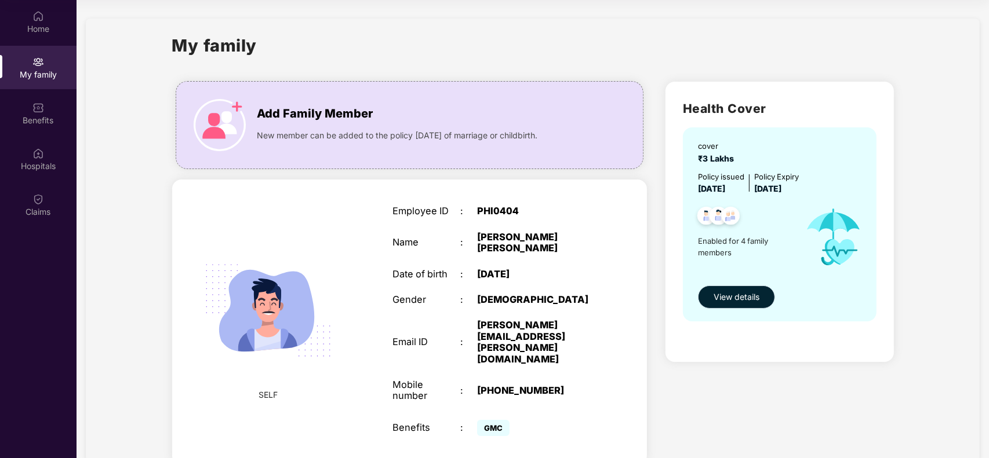
click at [745, 299] on span "View details" at bounding box center [736, 297] width 46 height 13
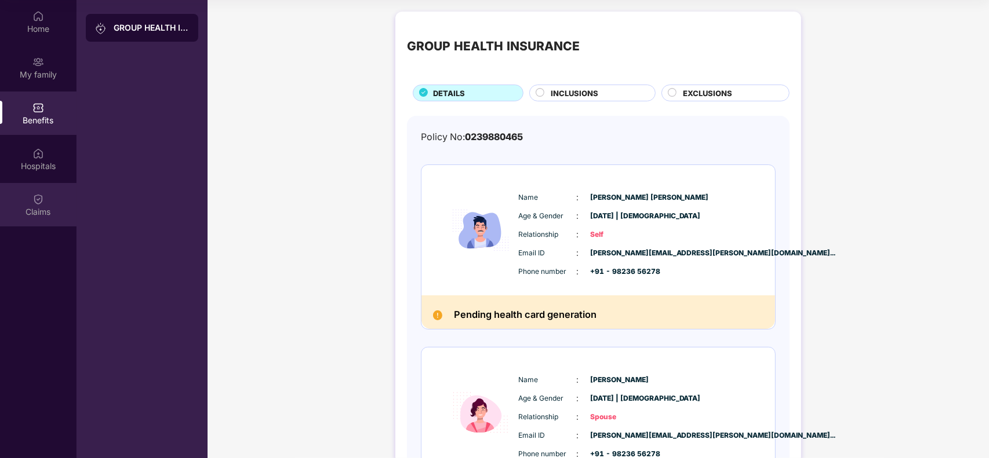
click at [32, 206] on div "Claims" at bounding box center [38, 212] width 76 height 12
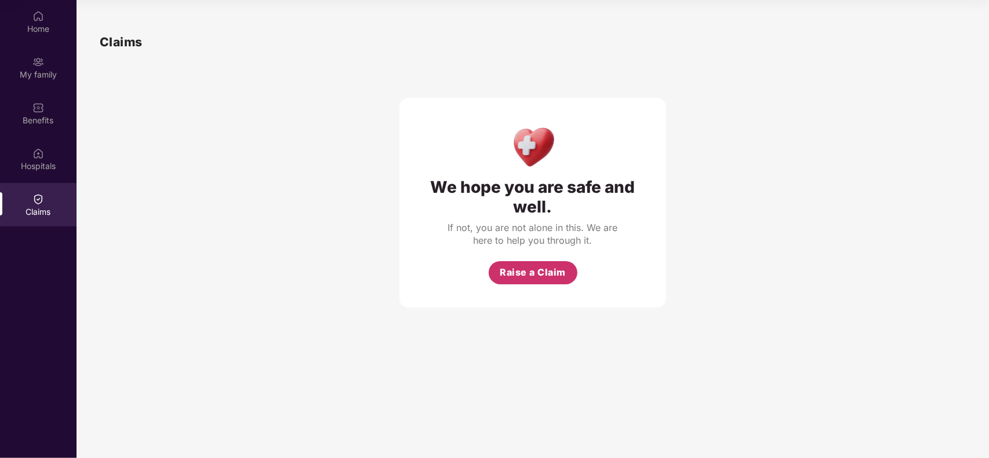
click at [530, 280] on button "Raise a Claim" at bounding box center [532, 272] width 89 height 23
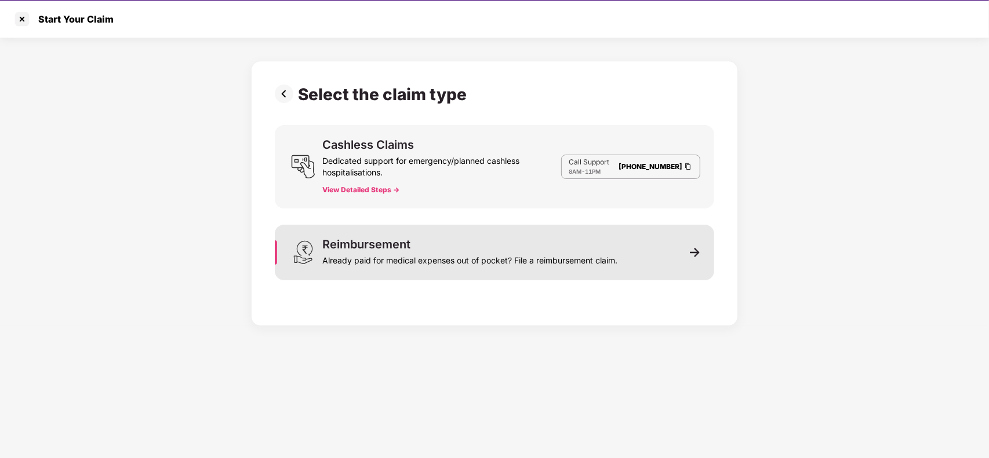
click at [648, 258] on div "Reimbursement Already paid for medical expenses out of pocket? File a reimburse…" at bounding box center [494, 253] width 439 height 56
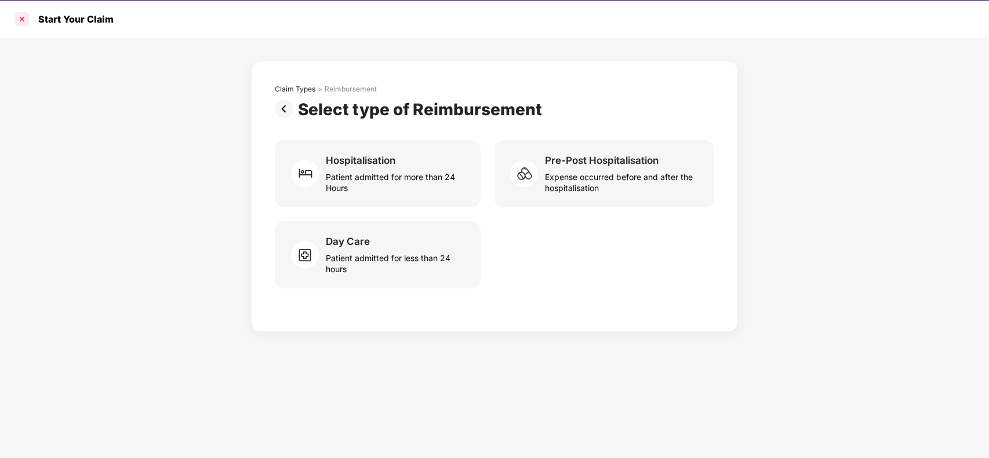
click at [22, 16] on div at bounding box center [22, 19] width 19 height 19
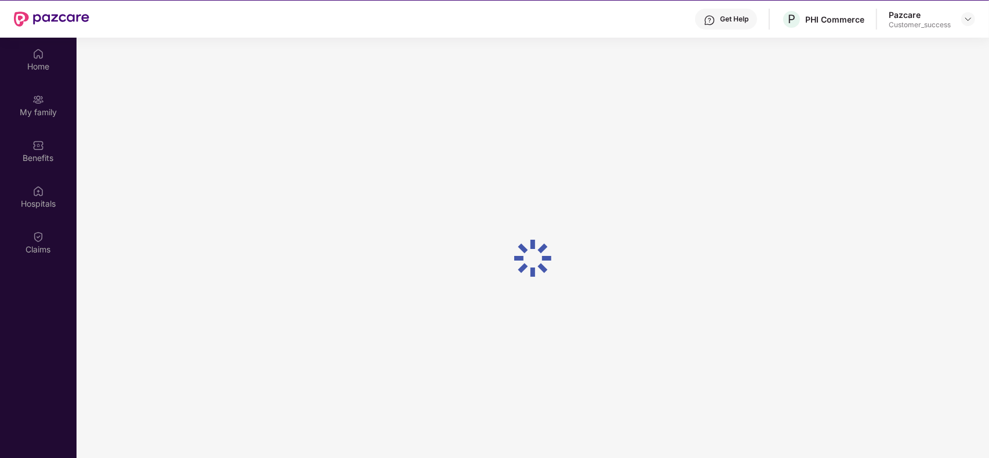
scroll to position [65, 0]
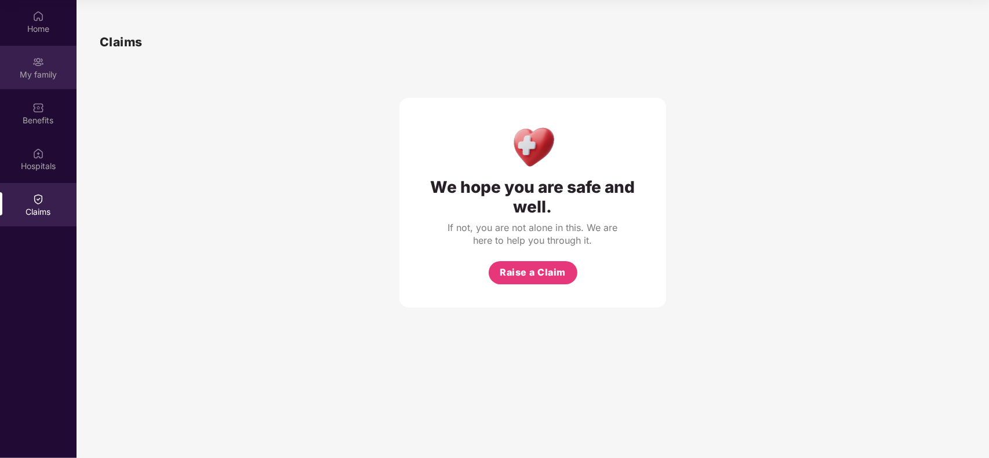
click at [39, 73] on div "My family" at bounding box center [38, 75] width 76 height 12
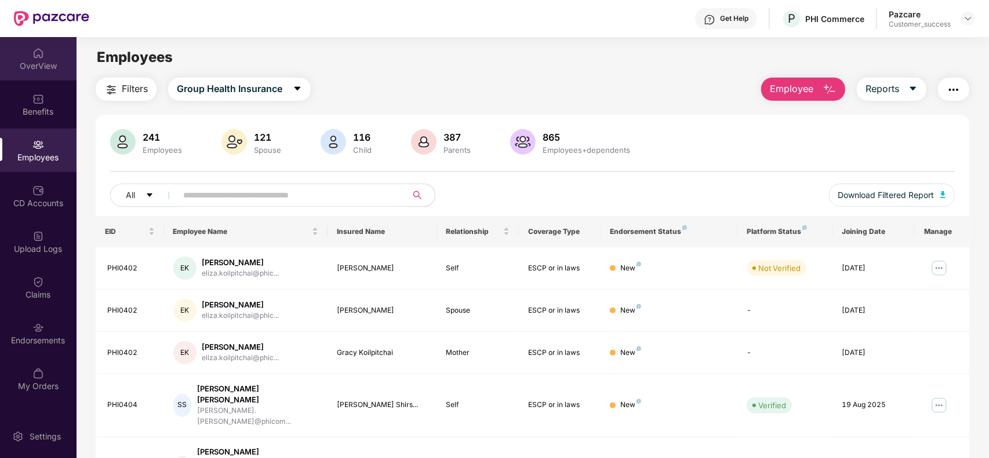
click at [41, 61] on div "OverView" at bounding box center [38, 66] width 76 height 12
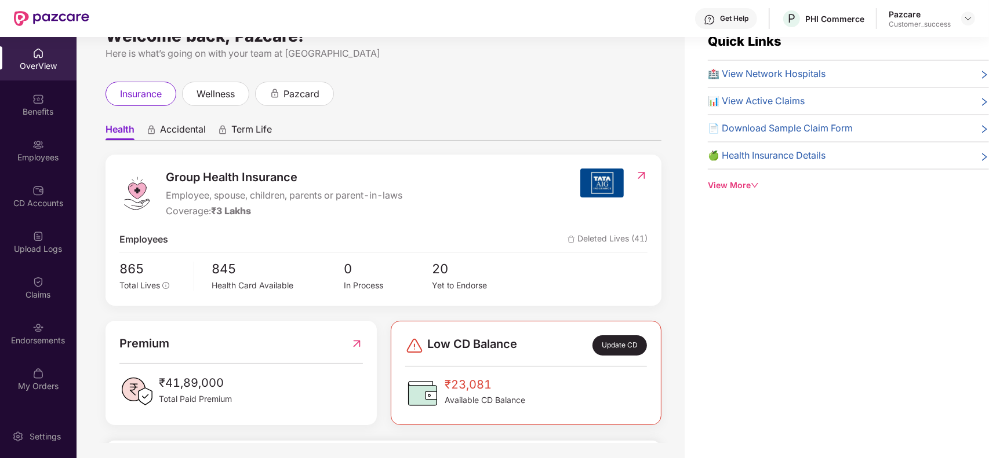
scroll to position [37, 0]
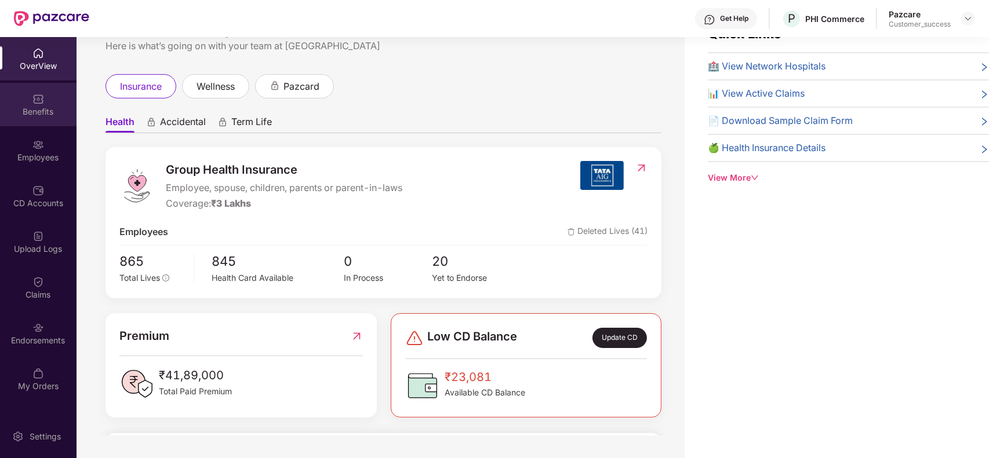
click at [30, 114] on div "Benefits" at bounding box center [38, 112] width 76 height 12
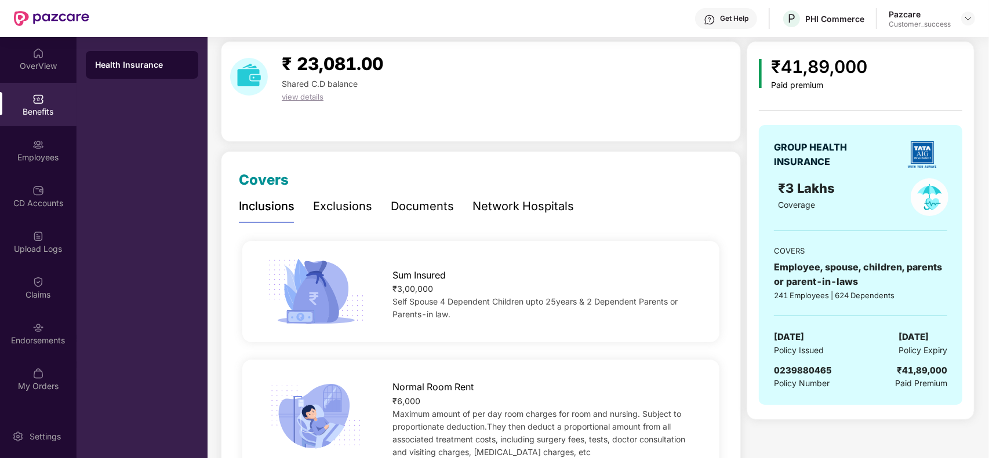
click at [442, 211] on div "Documents" at bounding box center [422, 207] width 63 height 18
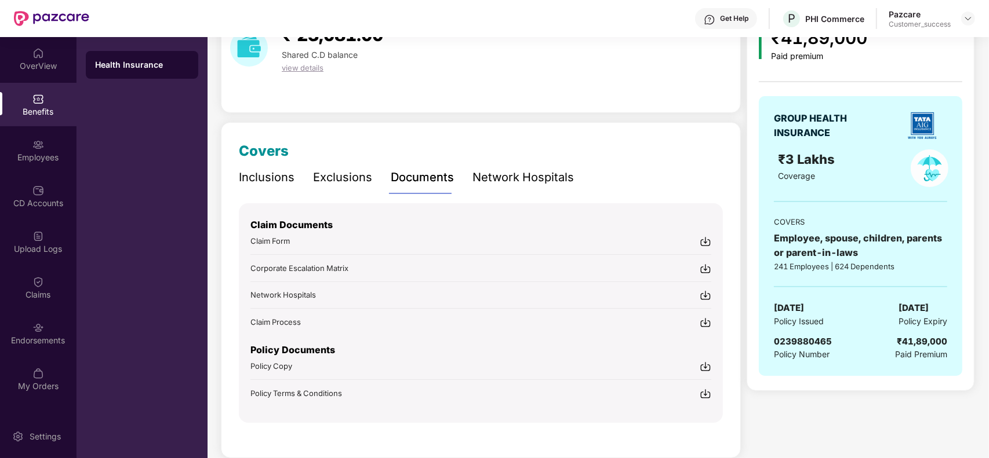
scroll to position [81, 0]
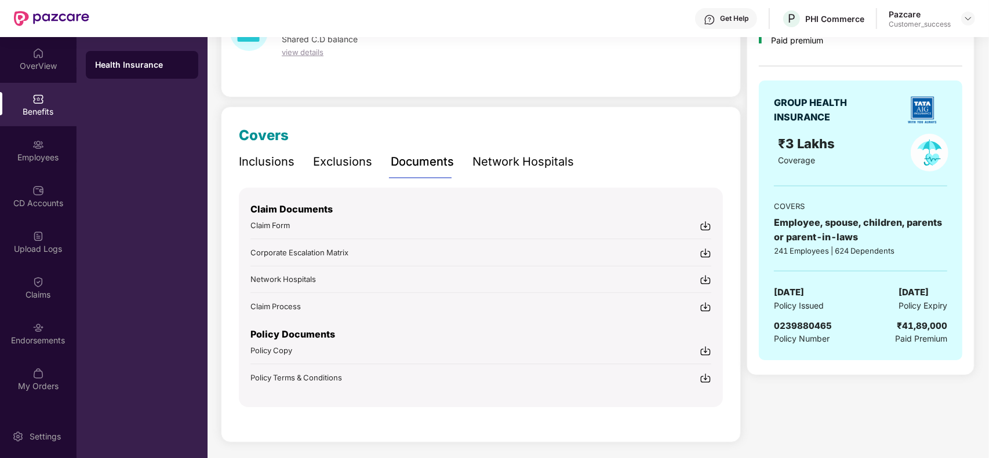
click at [261, 161] on div "Inclusions" at bounding box center [267, 162] width 56 height 18
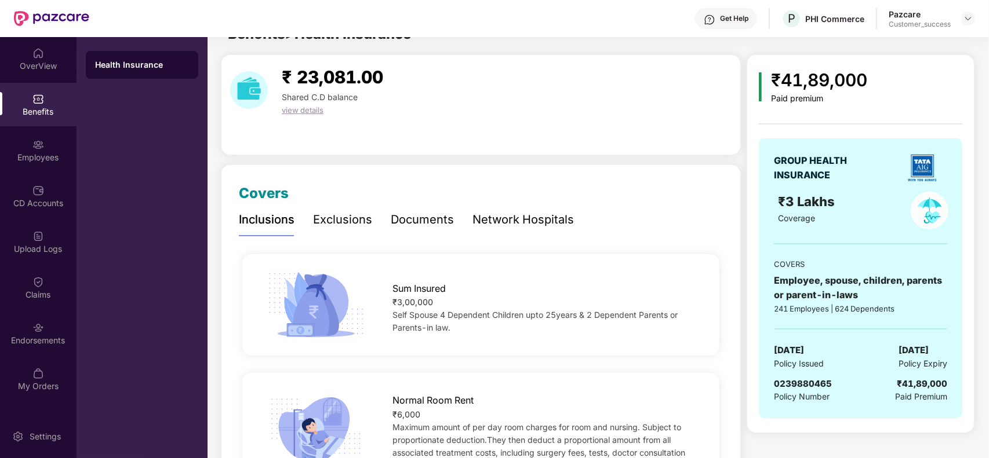
scroll to position [0, 0]
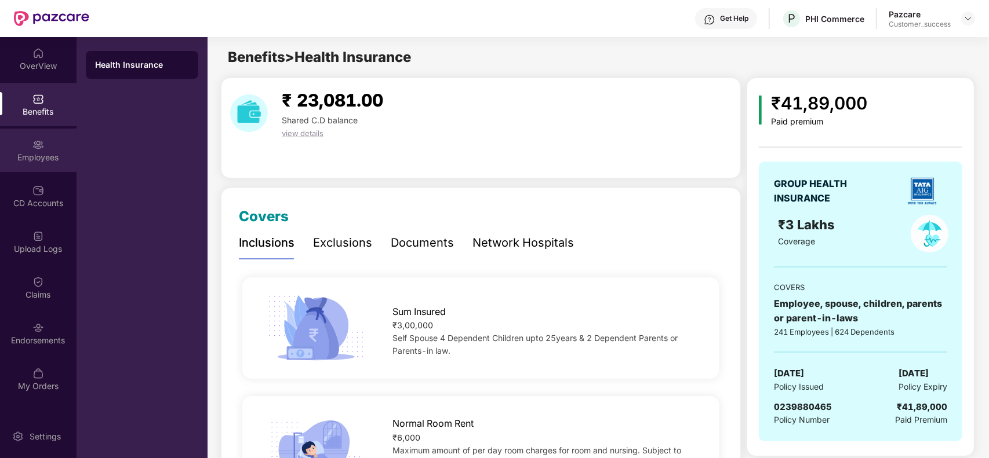
click at [64, 155] on div "Employees" at bounding box center [38, 158] width 76 height 12
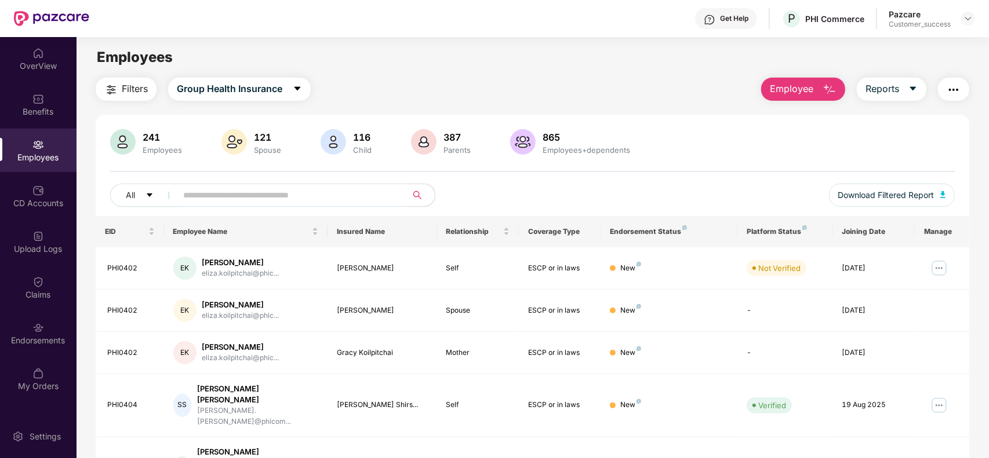
click at [333, 195] on input "text" at bounding box center [287, 195] width 208 height 17
click at [801, 87] on span "Employee" at bounding box center [791, 89] width 43 height 14
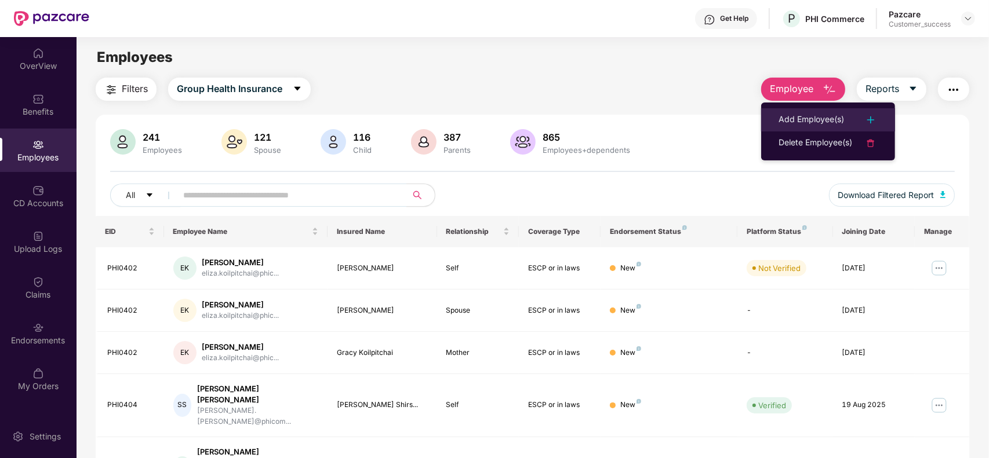
click at [818, 122] on div "Add Employee(s)" at bounding box center [810, 120] width 65 height 14
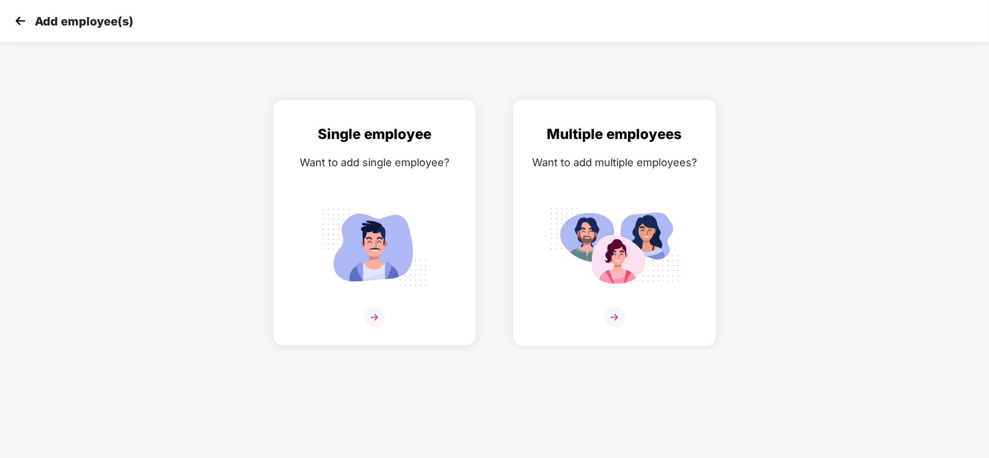
click at [626, 313] on div at bounding box center [614, 324] width 178 height 35
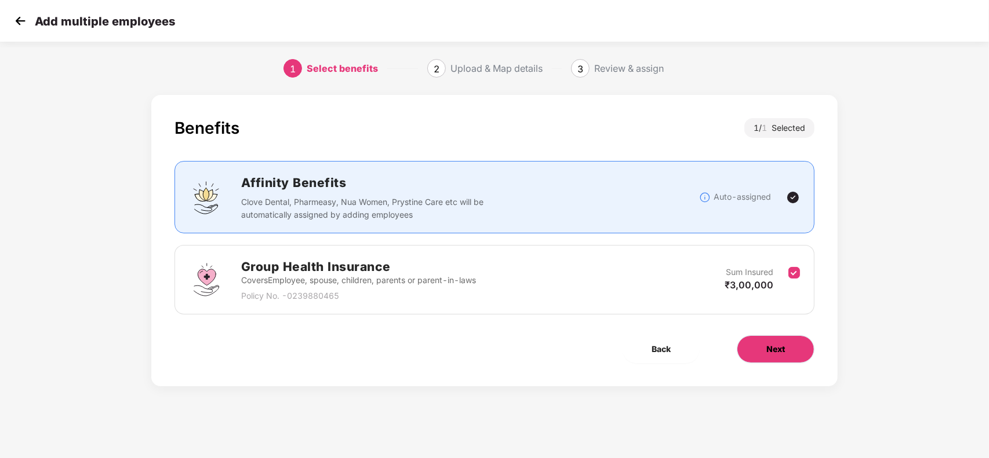
click at [785, 358] on button "Next" at bounding box center [775, 350] width 78 height 28
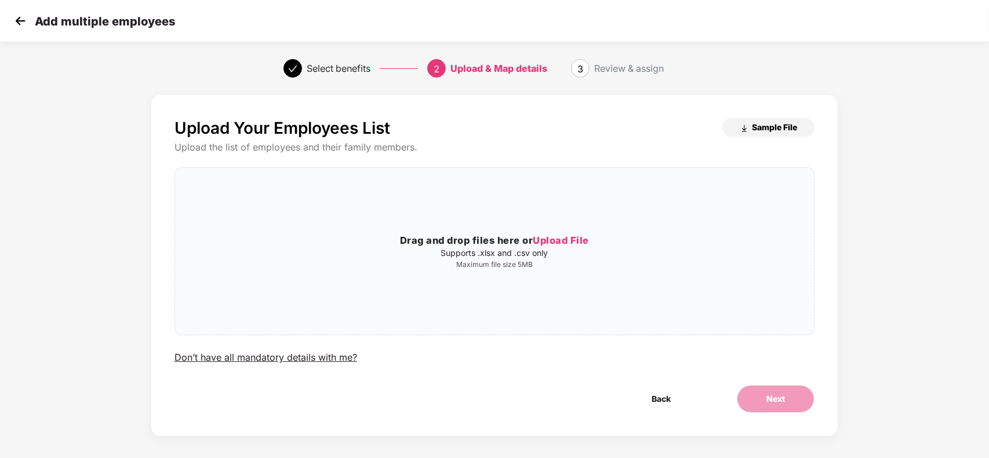
click at [770, 130] on span "Sample File" at bounding box center [774, 127] width 45 height 11
click at [21, 13] on img at bounding box center [20, 20] width 17 height 17
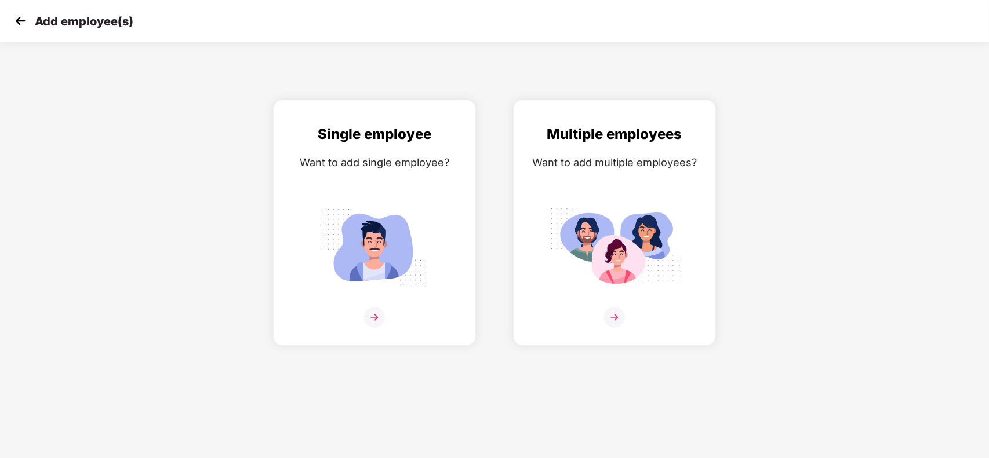
click at [19, 19] on img at bounding box center [20, 20] width 17 height 17
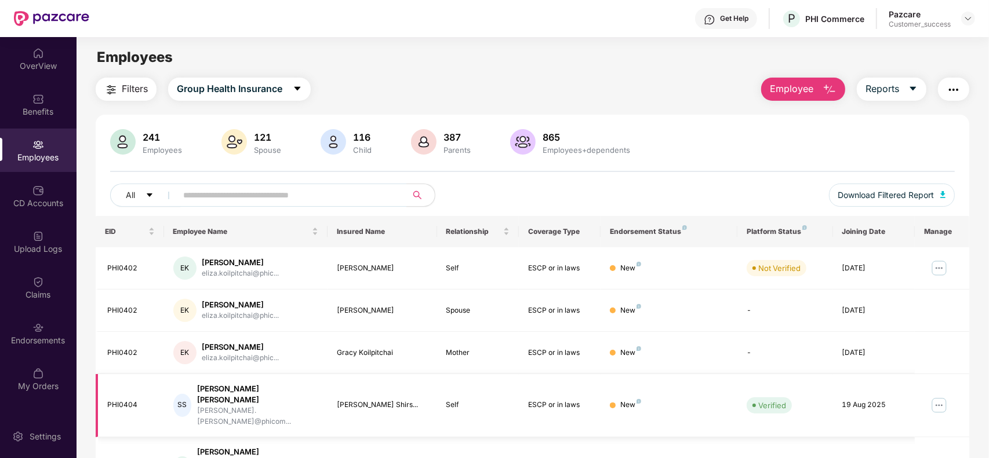
click at [935, 397] on img at bounding box center [938, 405] width 19 height 19
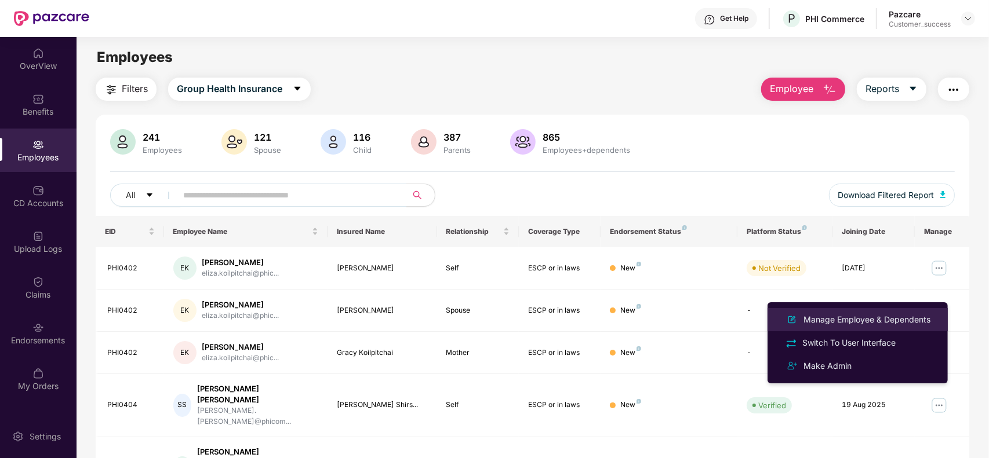
click at [849, 322] on div "Manage Employee & Dependents" at bounding box center [867, 319] width 132 height 13
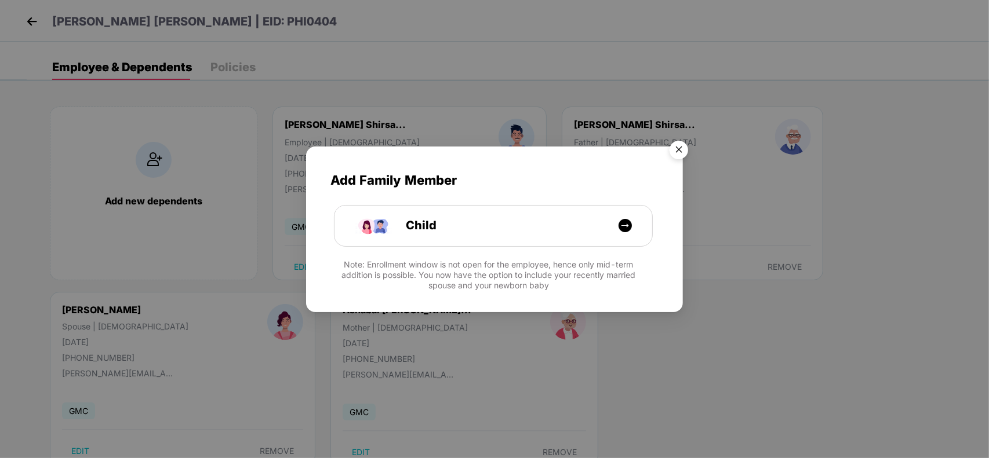
click at [676, 158] on img "Close" at bounding box center [678, 152] width 32 height 32
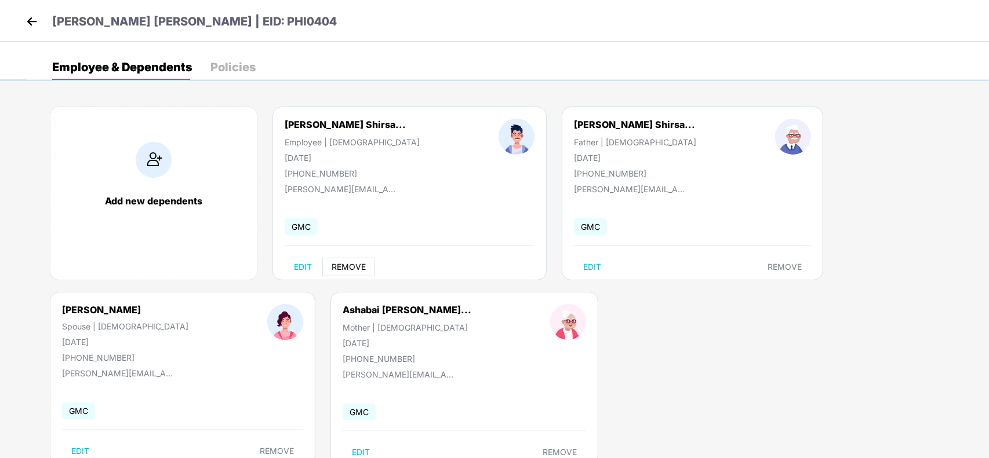
click at [349, 268] on span "REMOVE" at bounding box center [348, 266] width 34 height 9
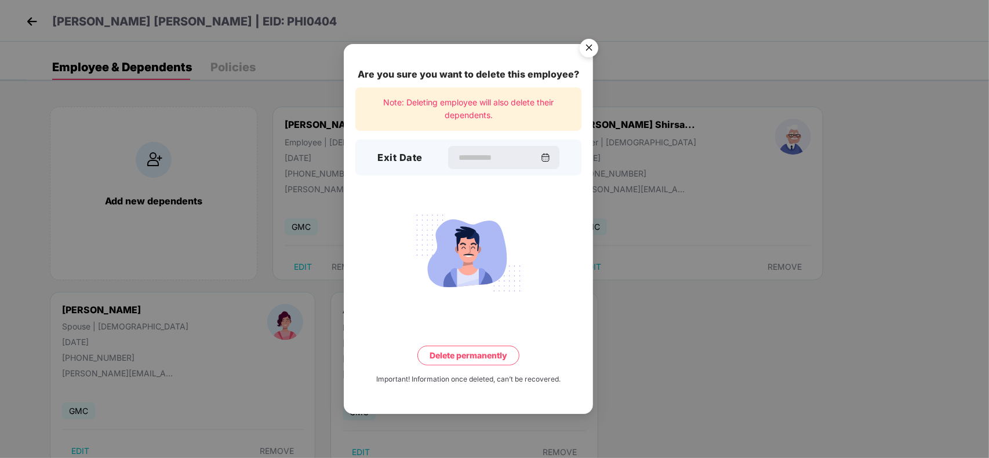
click at [587, 46] on img "Close" at bounding box center [588, 50] width 32 height 32
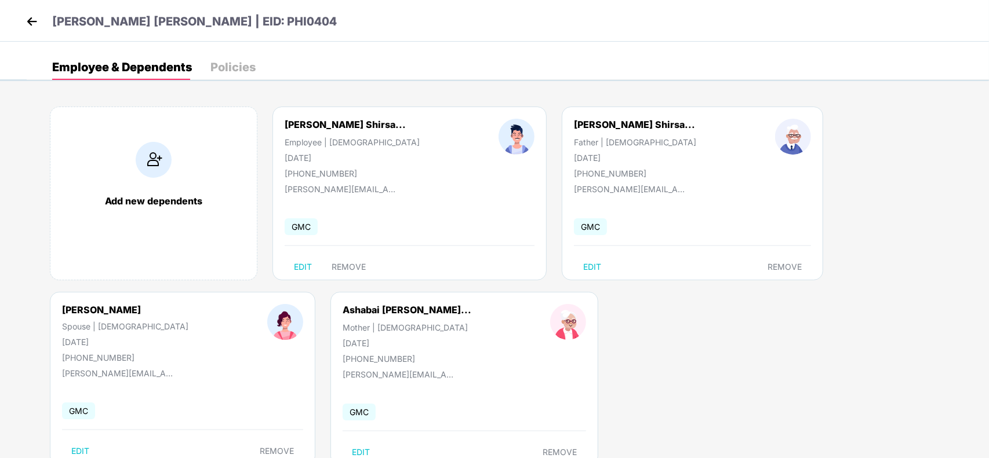
click at [29, 24] on img at bounding box center [31, 21] width 17 height 17
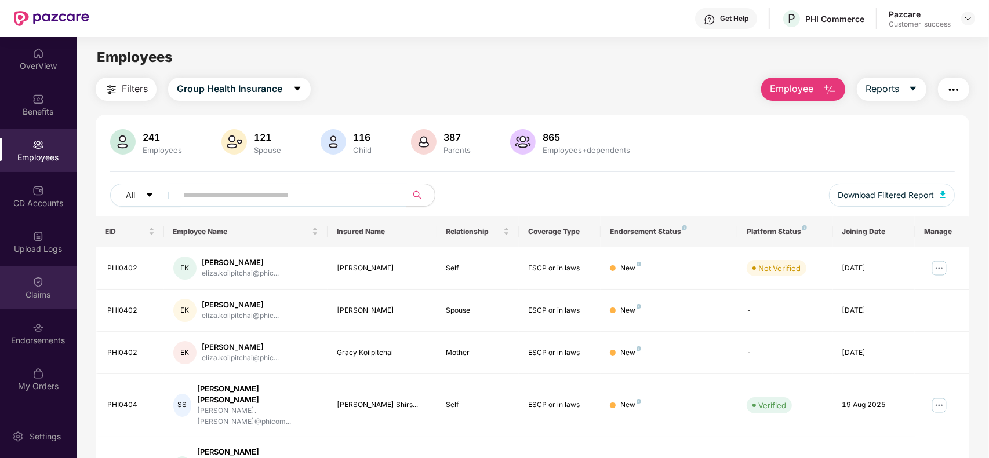
click at [53, 290] on div "Claims" at bounding box center [38, 295] width 76 height 12
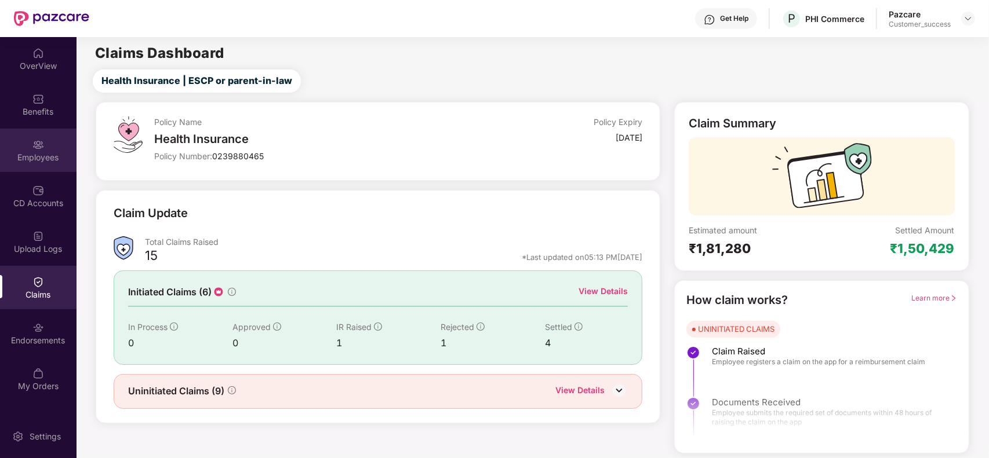
click at [45, 161] on div "Employees" at bounding box center [38, 158] width 76 height 12
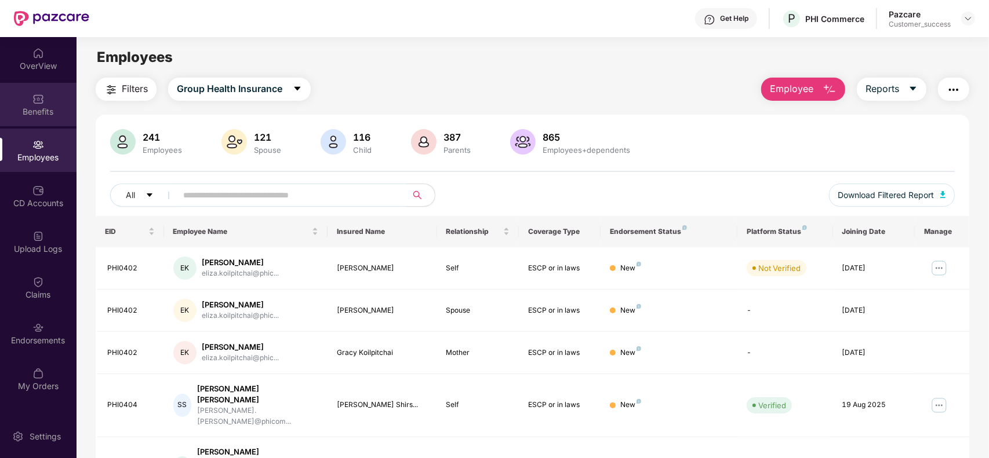
click at [39, 110] on div "Benefits" at bounding box center [38, 112] width 76 height 12
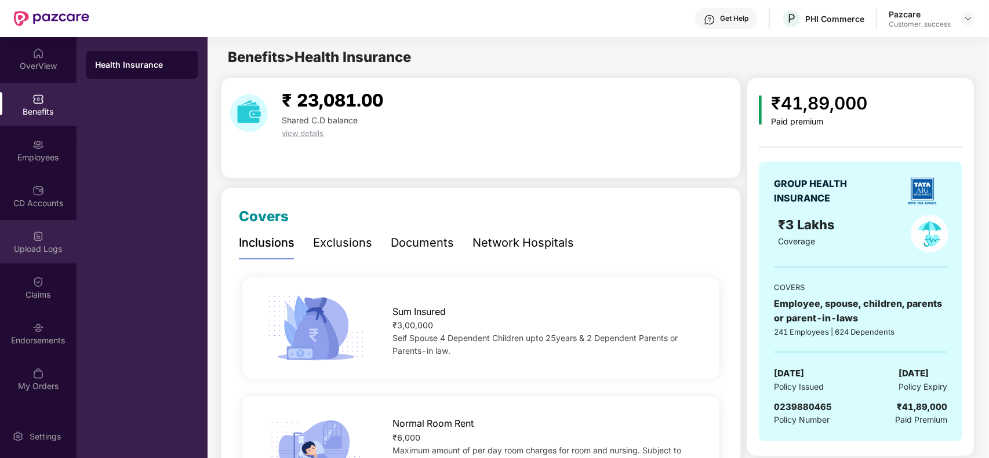
click at [50, 239] on div "Upload Logs" at bounding box center [38, 241] width 76 height 43
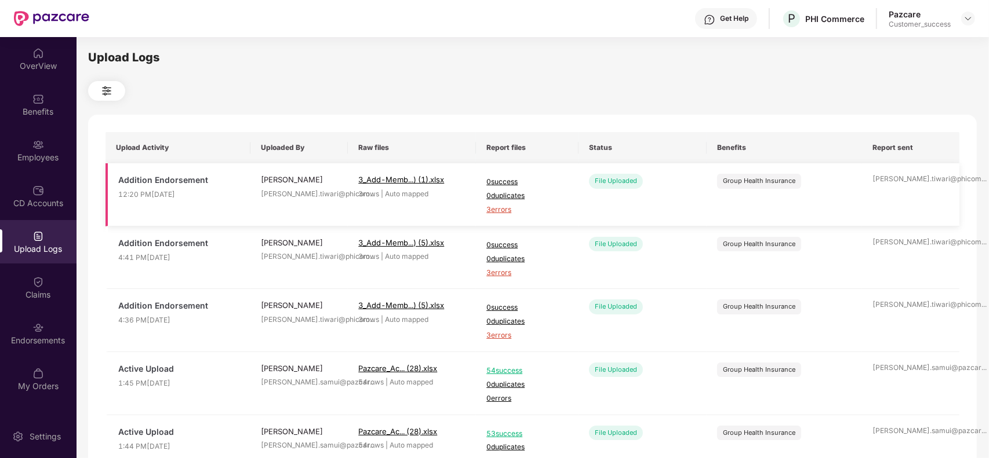
click at [498, 209] on span "3 errors" at bounding box center [527, 210] width 82 height 11
click at [42, 146] on img at bounding box center [38, 145] width 12 height 12
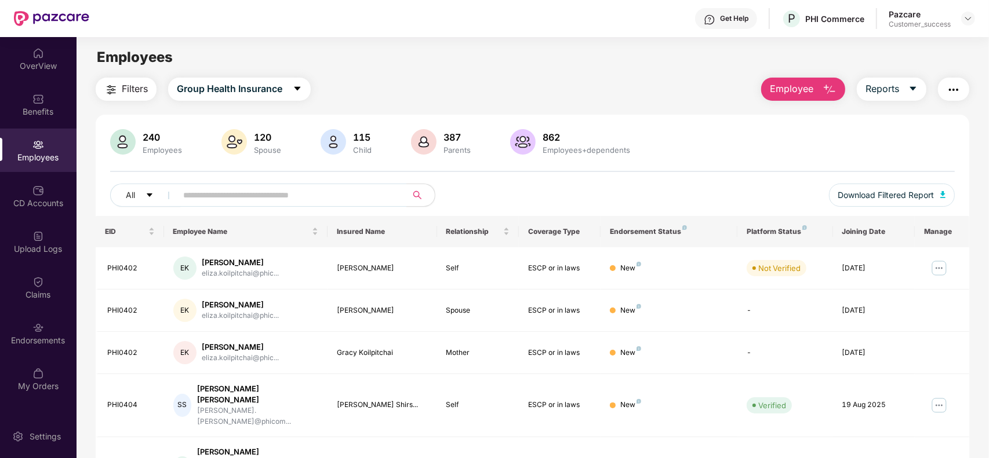
click at [808, 87] on span "Employee" at bounding box center [791, 89] width 43 height 14
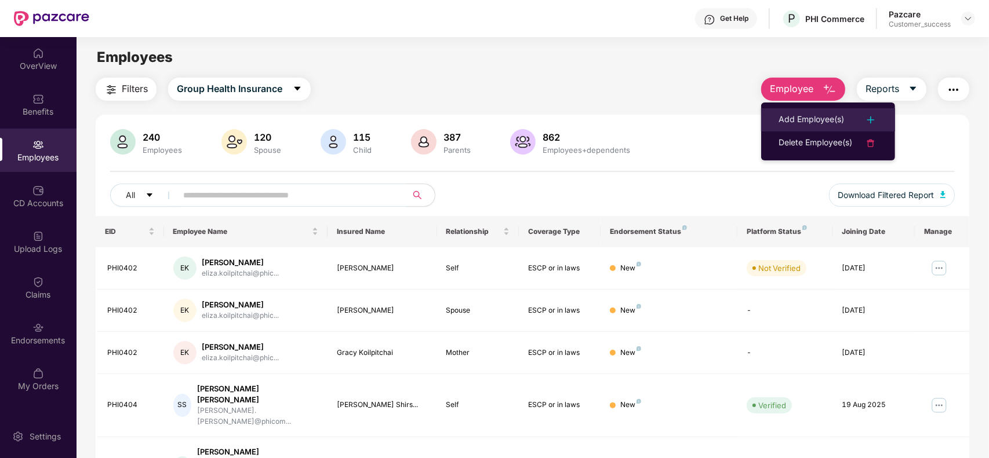
click at [801, 116] on div "Add Employee(s)" at bounding box center [810, 120] width 65 height 14
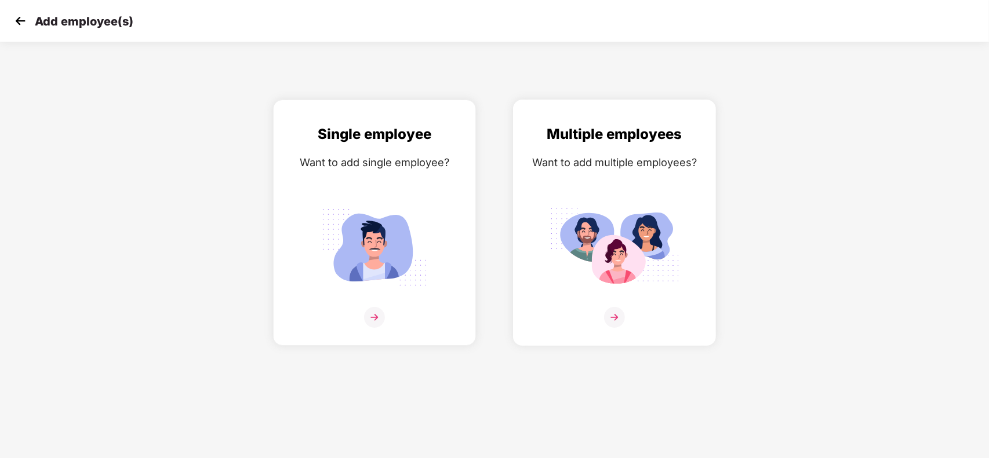
click at [604, 302] on div "Multiple employees Want to add multiple employees?" at bounding box center [614, 232] width 178 height 219
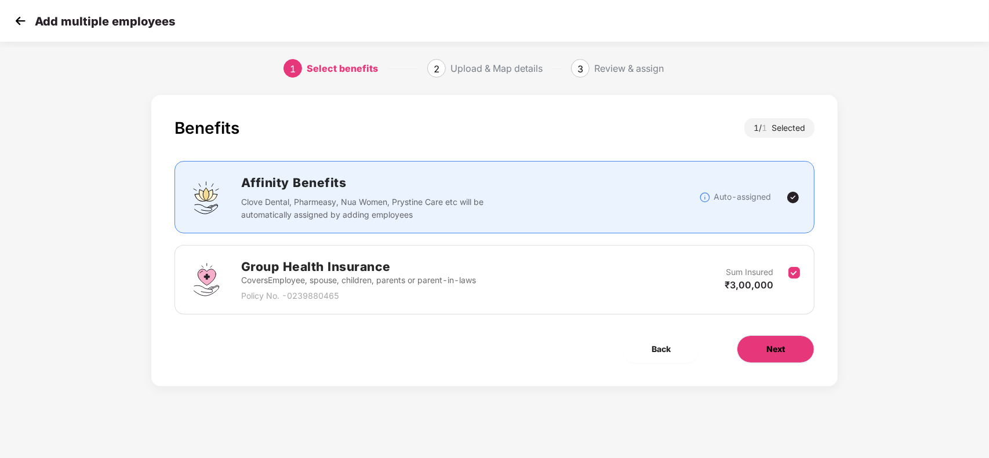
click at [784, 340] on button "Next" at bounding box center [775, 350] width 78 height 28
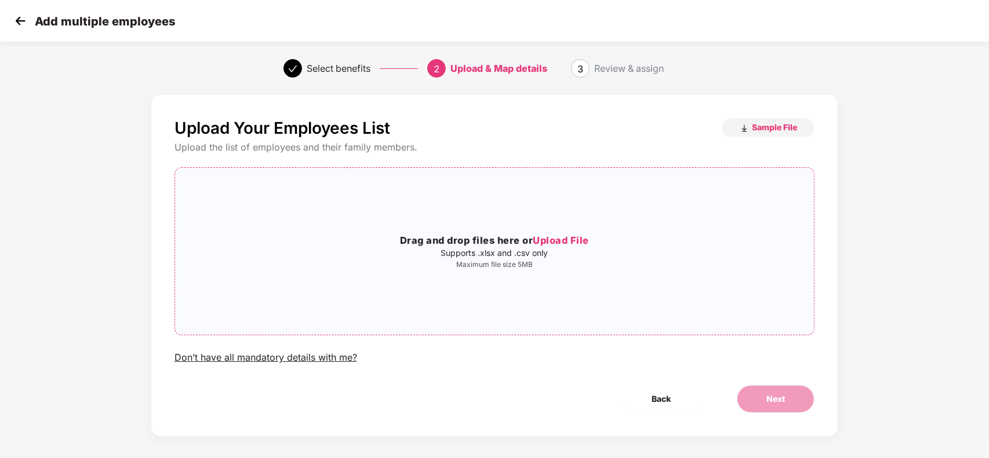
click at [574, 241] on span "Upload File" at bounding box center [561, 241] width 56 height 12
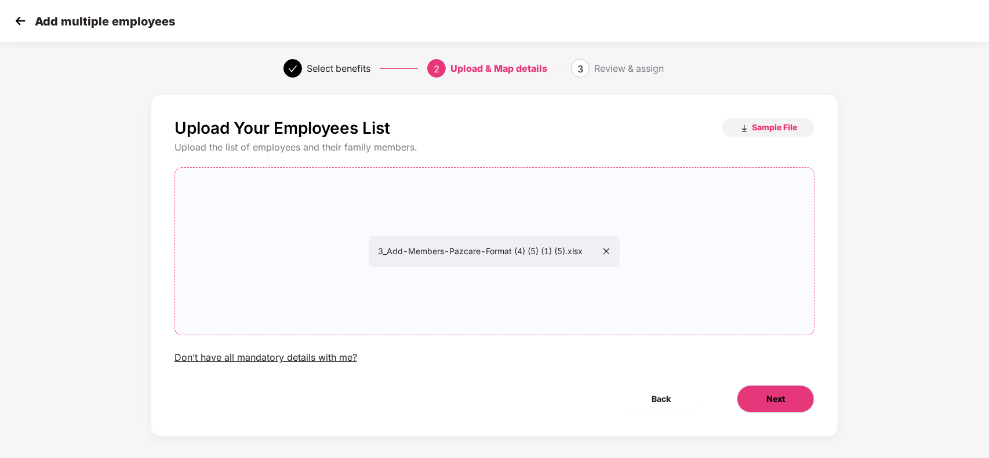
click at [764, 392] on button "Next" at bounding box center [775, 399] width 78 height 28
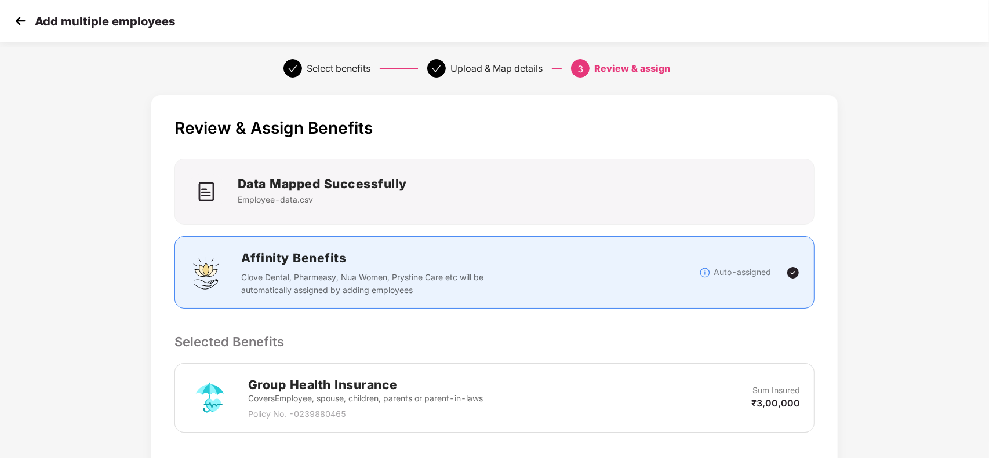
click at [542, 200] on div "Data Mapped Successfully Employee-data.csv" at bounding box center [494, 191] width 625 height 35
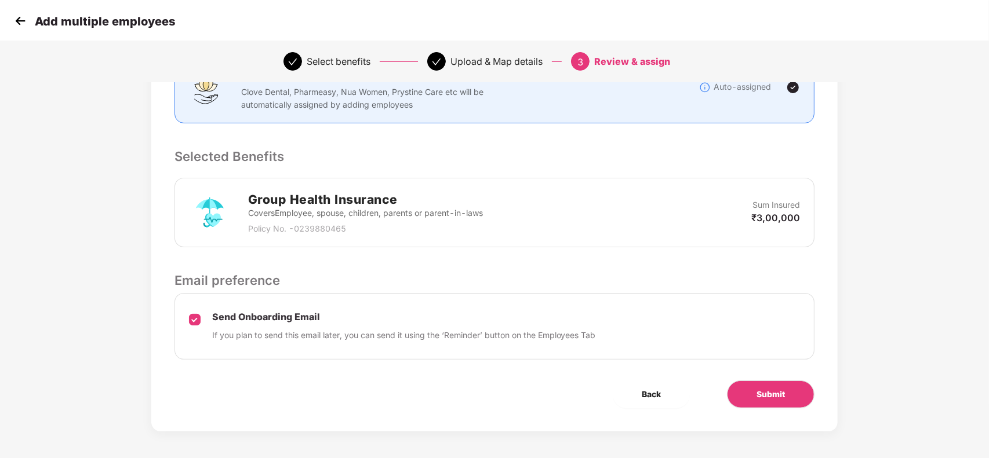
scroll to position [189, 0]
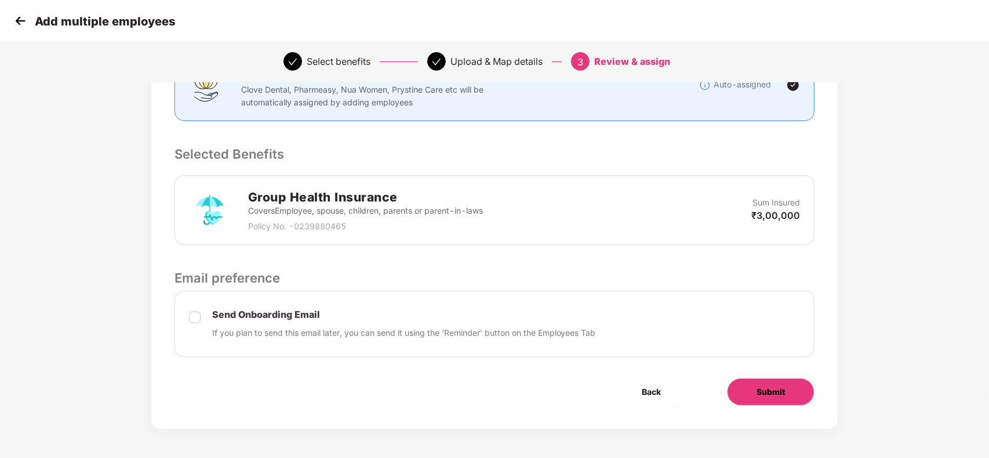
click at [760, 390] on span "Submit" at bounding box center [770, 392] width 28 height 13
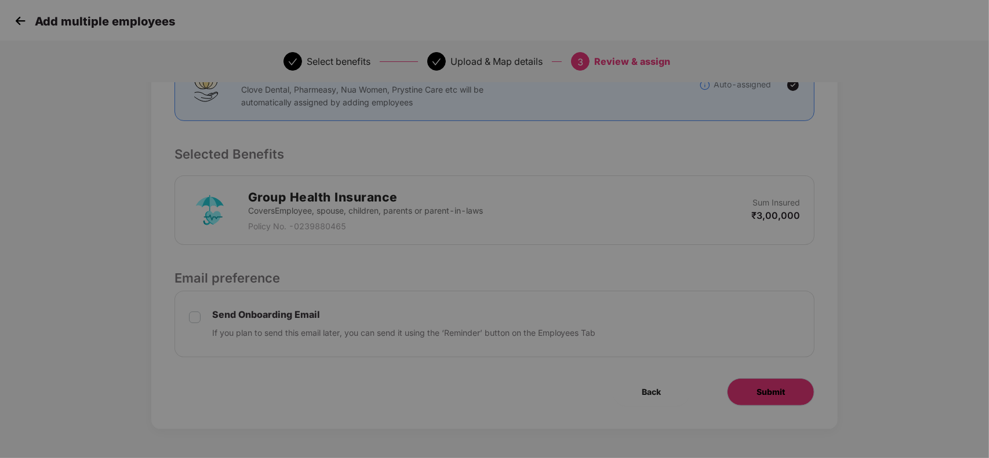
scroll to position [0, 0]
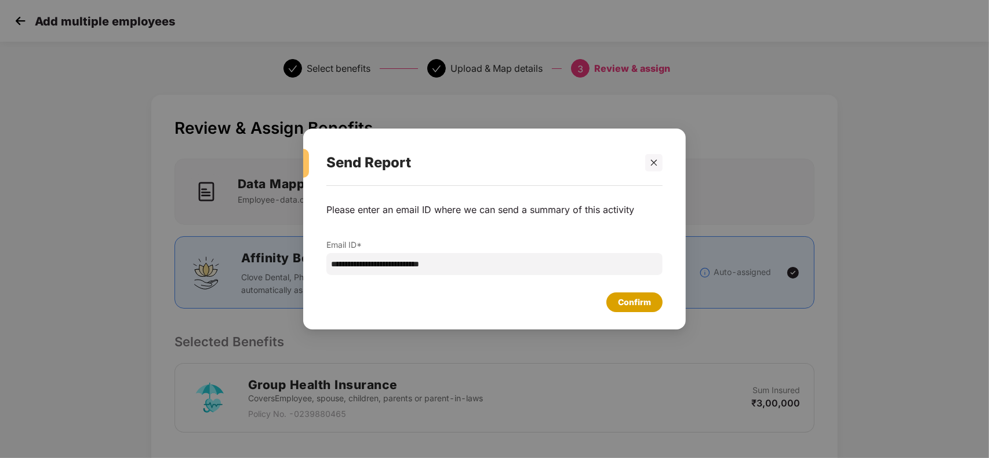
click at [629, 297] on div "Confirm" at bounding box center [634, 302] width 33 height 13
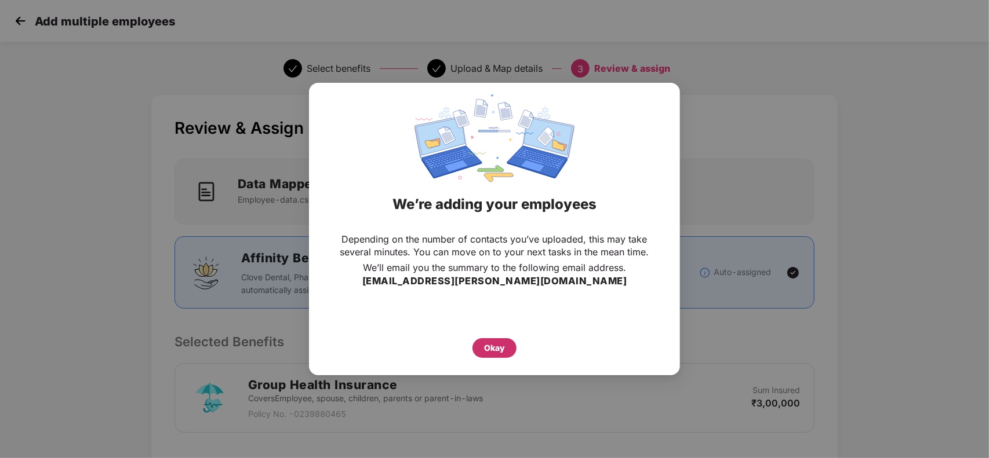
click at [497, 347] on div "Okay" at bounding box center [494, 348] width 21 height 13
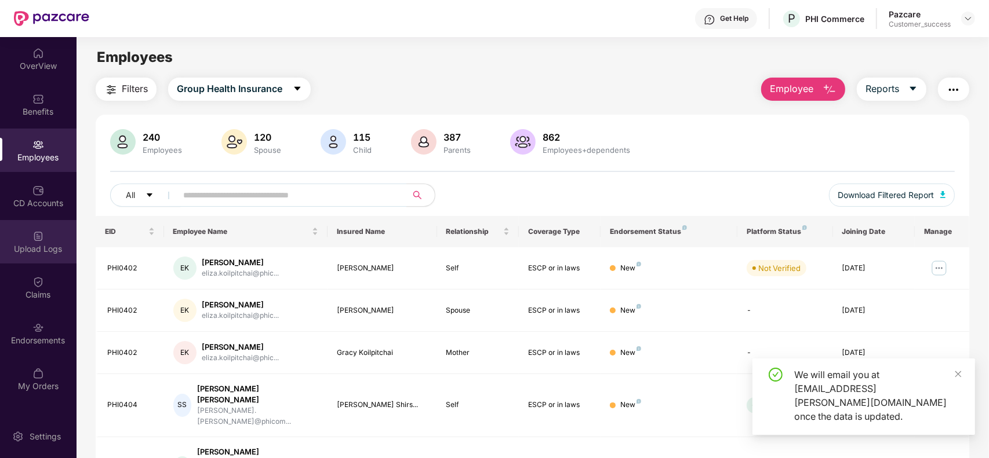
click at [48, 247] on div "Upload Logs" at bounding box center [38, 249] width 76 height 12
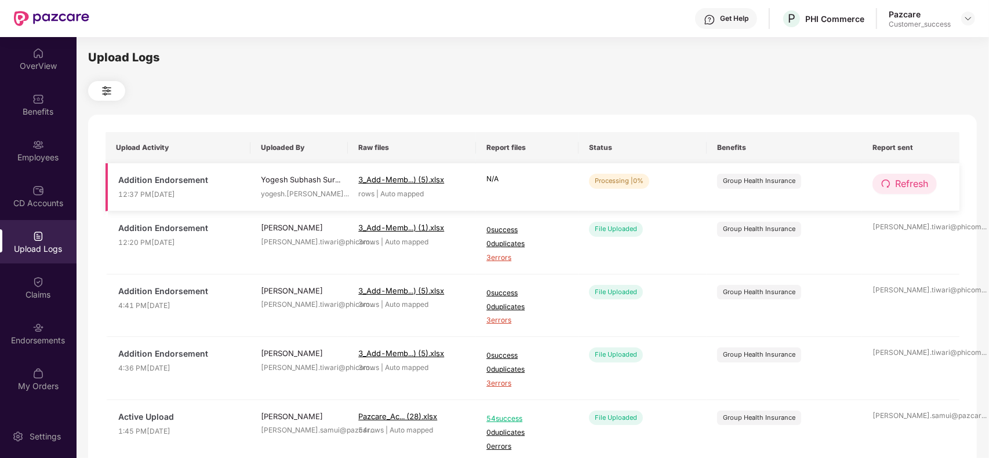
click at [903, 186] on span "Refresh" at bounding box center [911, 184] width 33 height 14
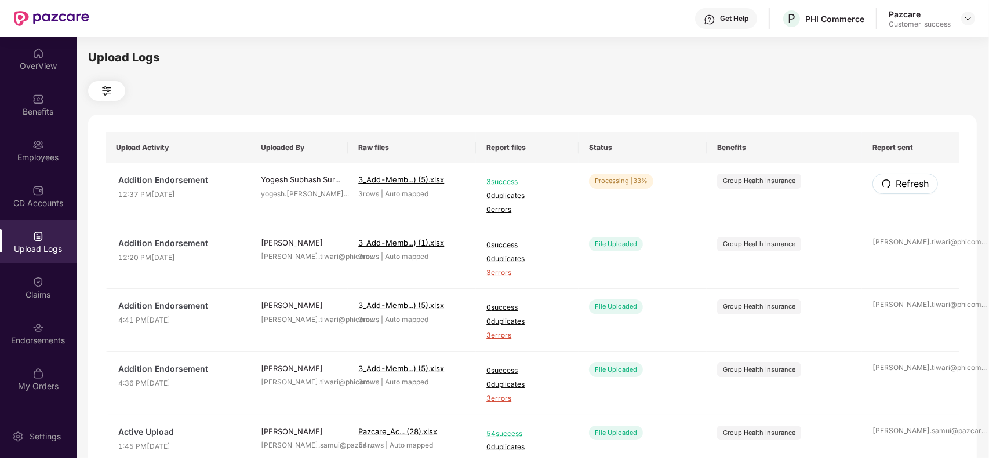
click at [903, 186] on span "Refresh" at bounding box center [911, 184] width 33 height 14
click at [41, 154] on div "Employees" at bounding box center [38, 158] width 76 height 12
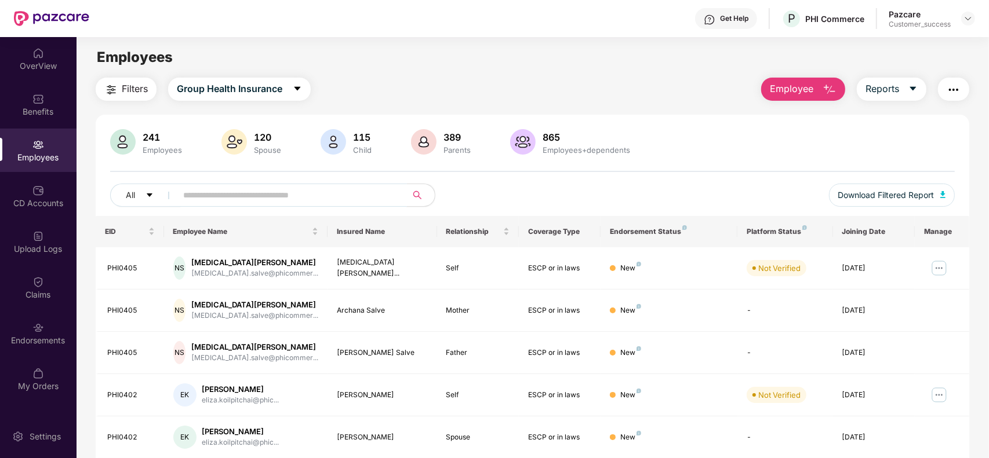
click at [231, 196] on input "text" at bounding box center [287, 195] width 208 height 17
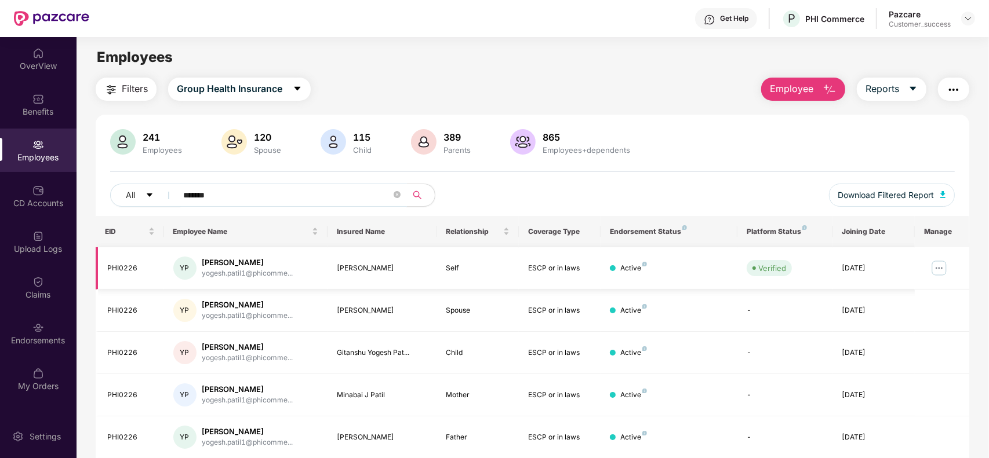
type input "******"
click at [934, 267] on img at bounding box center [938, 268] width 19 height 19
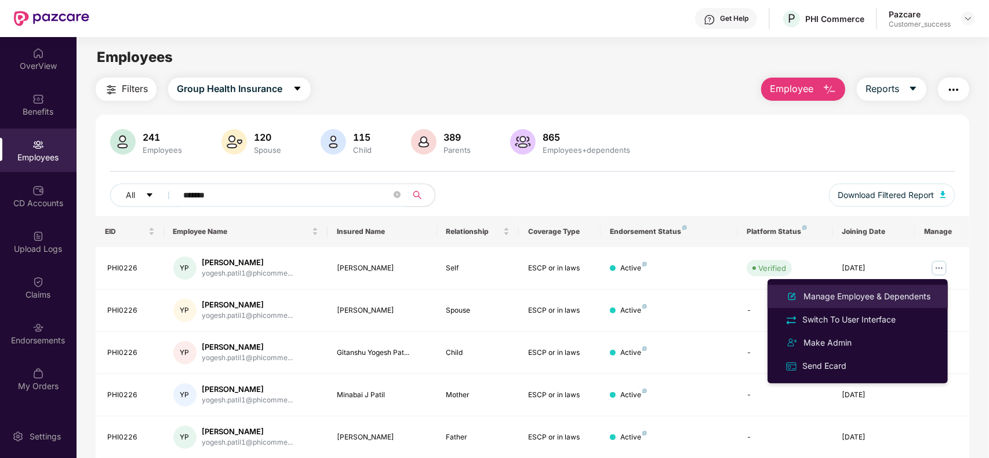
click at [878, 298] on div "Manage Employee & Dependents" at bounding box center [867, 296] width 132 height 13
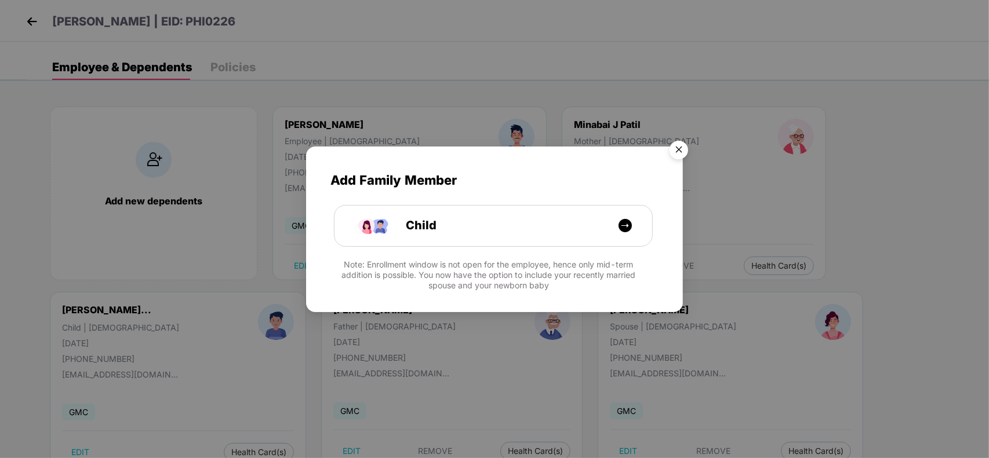
click at [679, 142] on img "Close" at bounding box center [678, 152] width 32 height 32
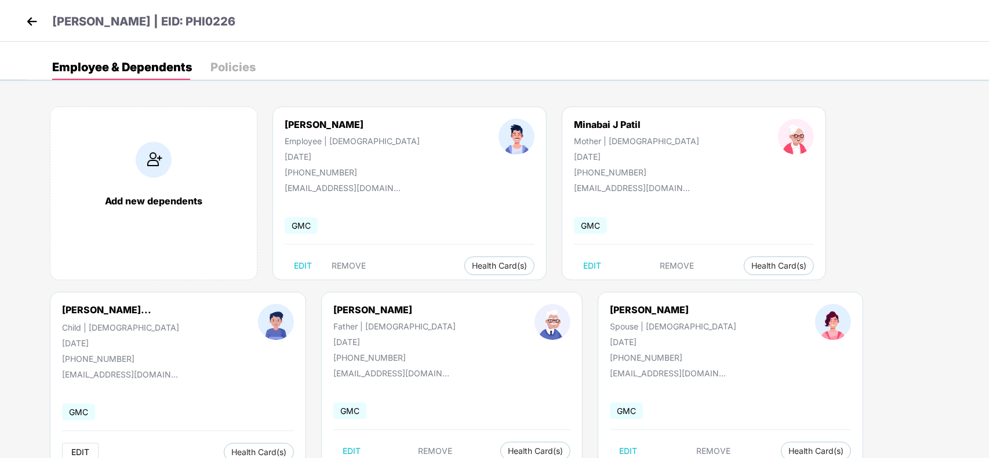
click at [89, 448] on span "EDIT" at bounding box center [80, 452] width 18 height 9
select select "*****"
select select "****"
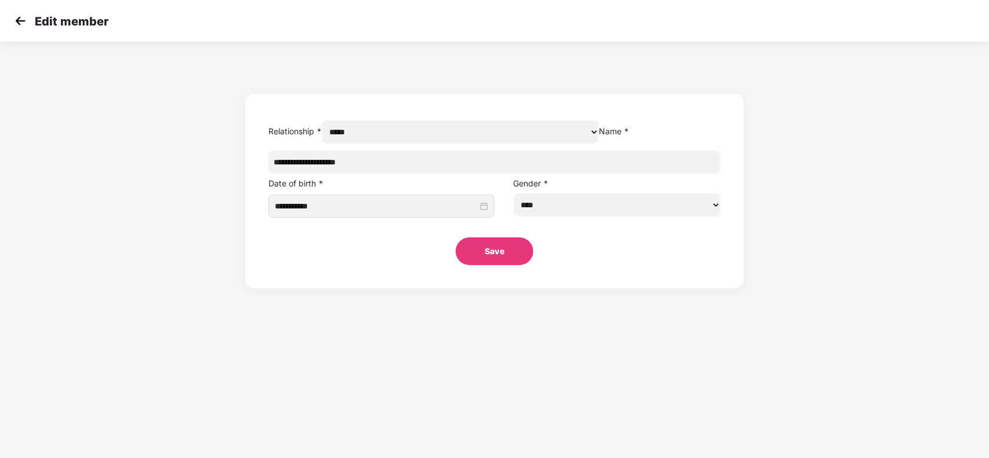
click at [462, 174] on input "**********" at bounding box center [494, 162] width 452 height 23
click at [384, 174] on input "**********" at bounding box center [494, 162] width 452 height 23
type input "**********"
click at [490, 265] on button "Save" at bounding box center [494, 252] width 78 height 28
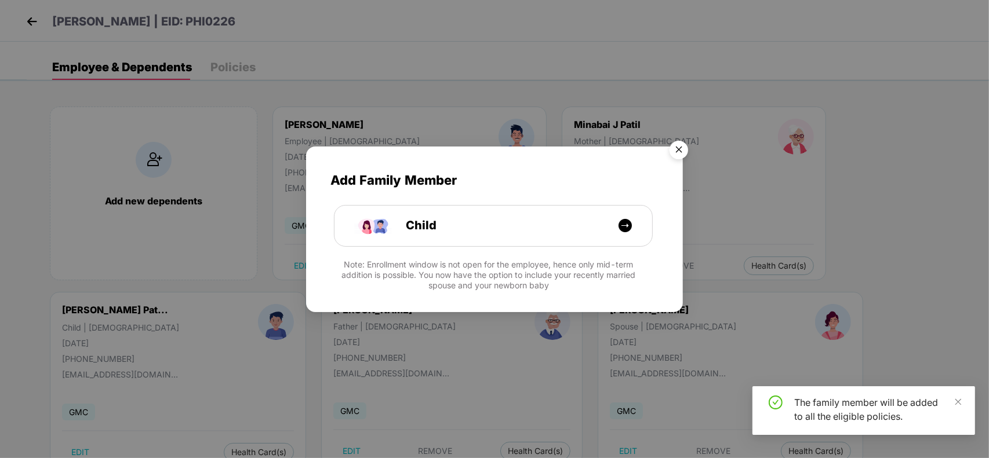
click at [676, 155] on img "Close" at bounding box center [678, 152] width 32 height 32
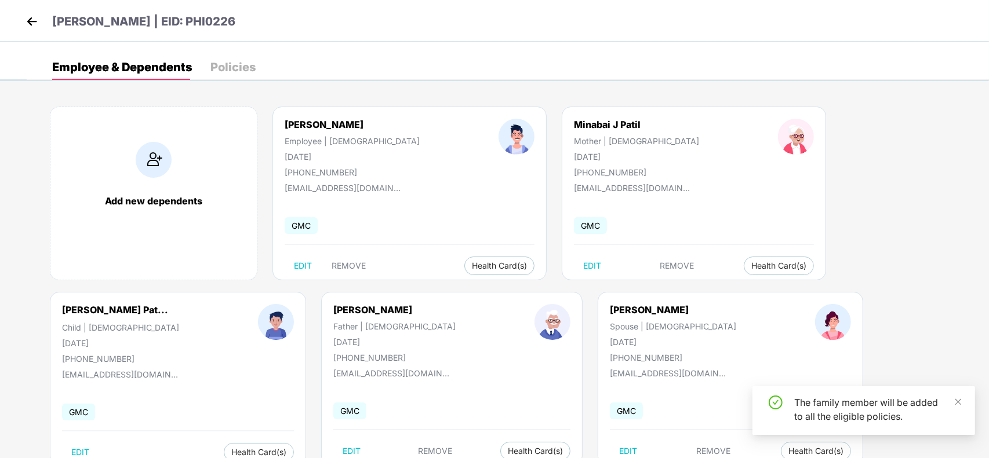
click at [30, 21] on img at bounding box center [31, 21] width 17 height 17
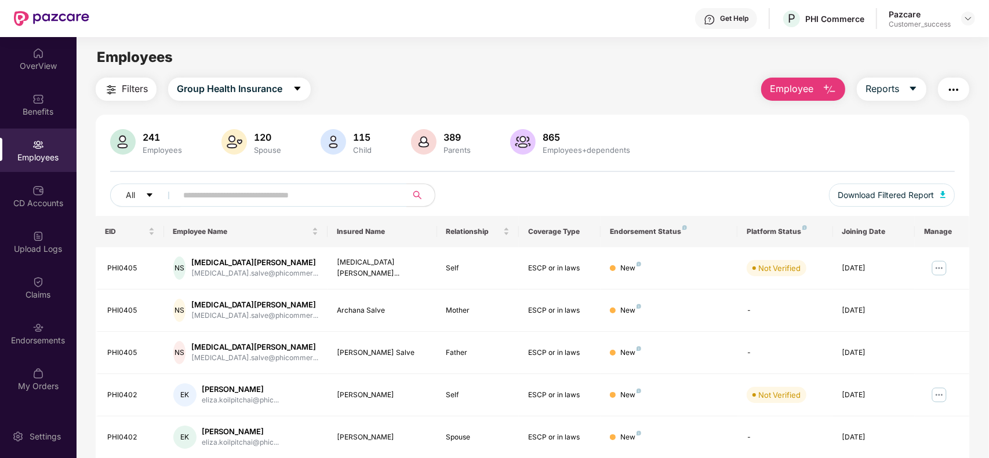
click at [510, 70] on main "Employees Filters Group Health Insurance Employee Reports 241 Employees 120 Spo…" at bounding box center [531, 266] width 911 height 458
